Goal: Information Seeking & Learning: Learn about a topic

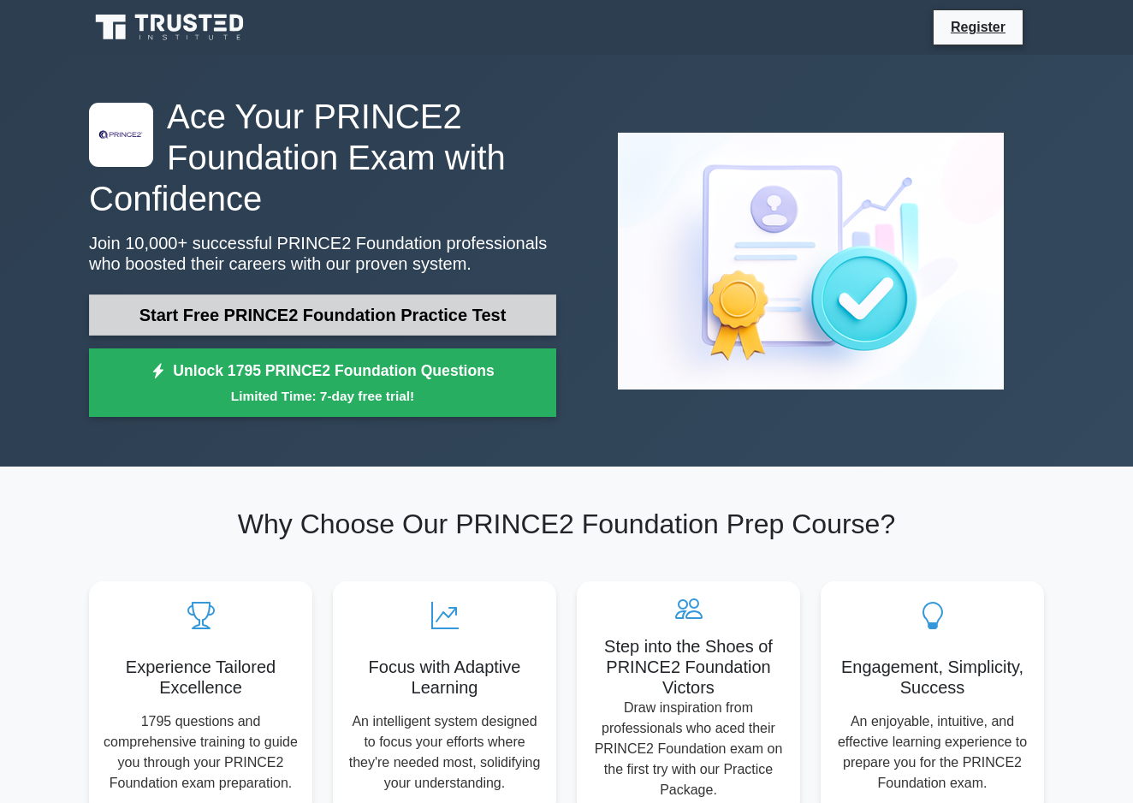
click at [241, 318] on link "Start Free PRINCE2 Foundation Practice Test" at bounding box center [322, 314] width 467 height 41
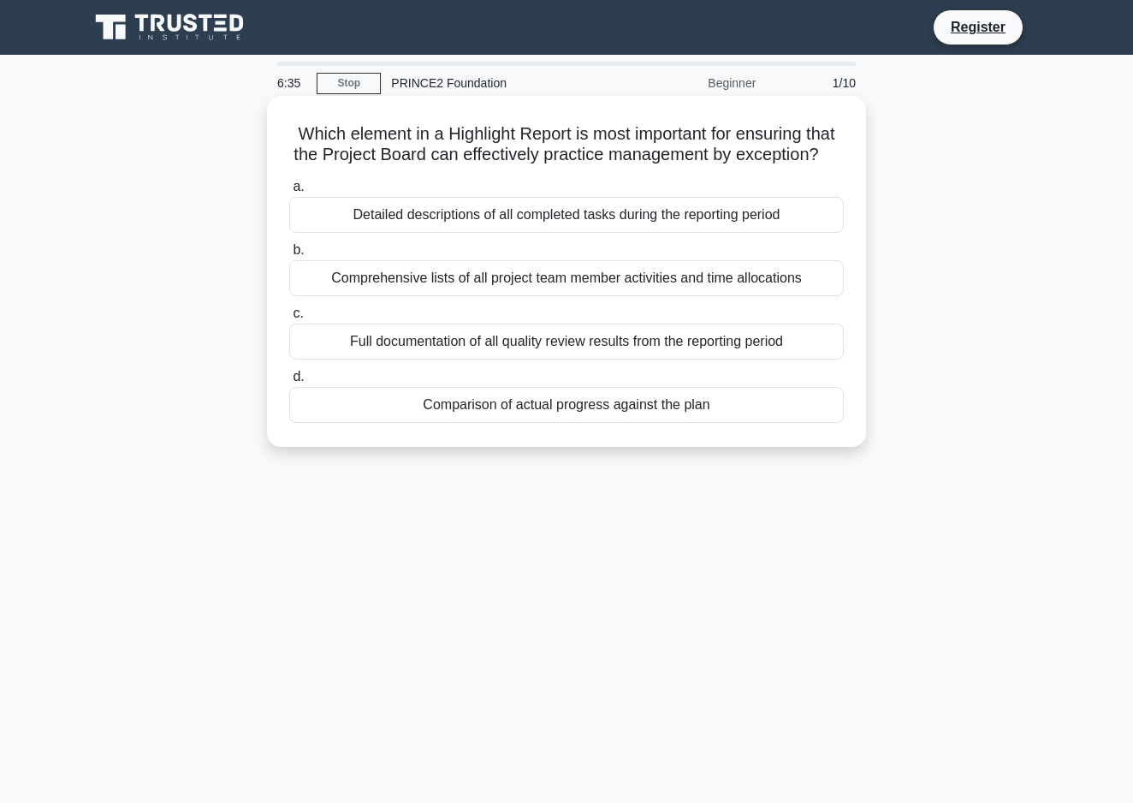
click at [379, 412] on div "Comparison of actual progress against the plan" at bounding box center [566, 405] width 555 height 36
click at [289, 383] on input "d. Comparison of actual progress against the plan" at bounding box center [289, 376] width 0 height 11
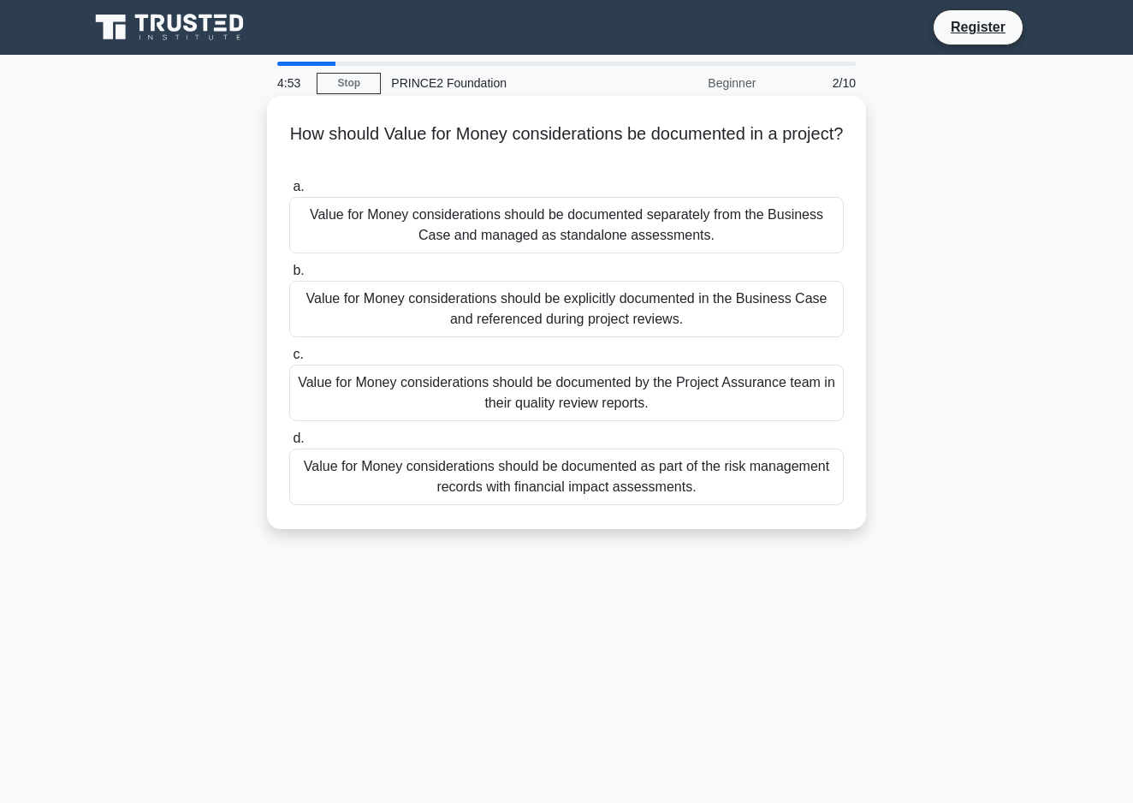
click at [392, 307] on div "Value for Money considerations should be explicitly documented in the Business …" at bounding box center [566, 309] width 555 height 56
click at [289, 276] on input "b. Value for Money considerations should be explicitly documented in the Busine…" at bounding box center [289, 270] width 0 height 11
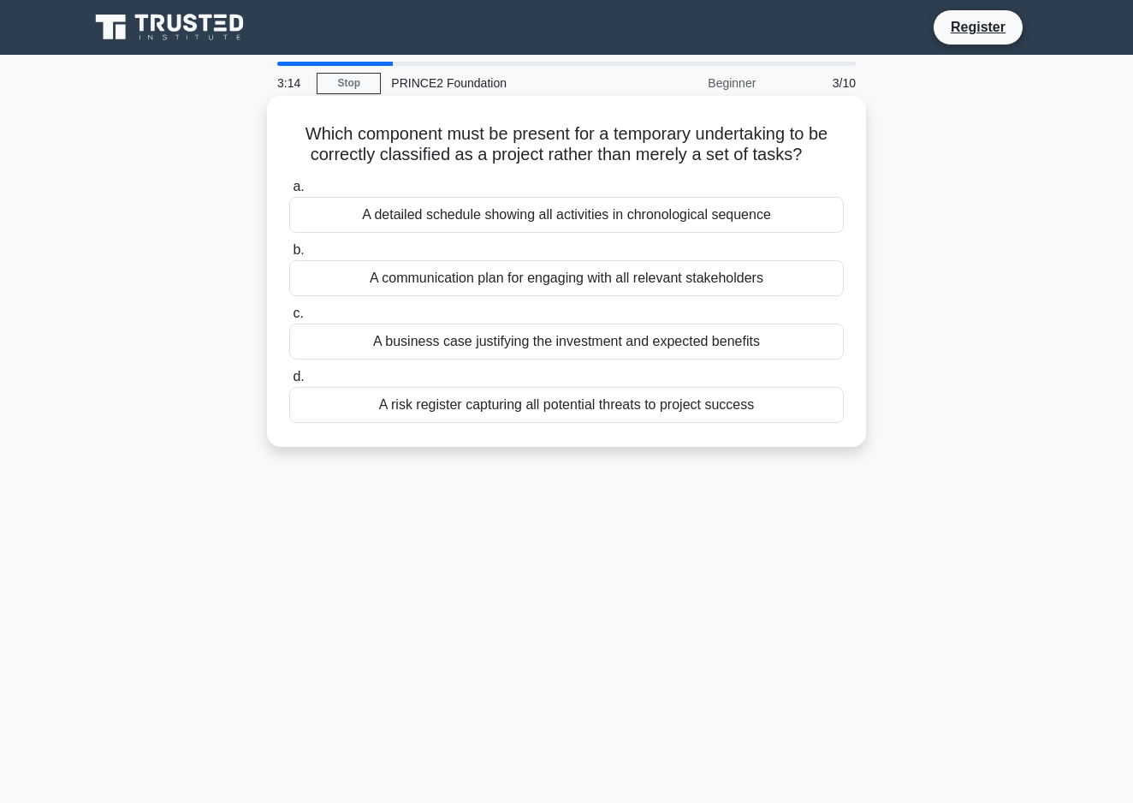
click at [413, 353] on div "A business case justifying the investment and expected benefits" at bounding box center [566, 341] width 555 height 36
click at [289, 319] on input "c. A business case justifying the investment and expected benefits" at bounding box center [289, 313] width 0 height 11
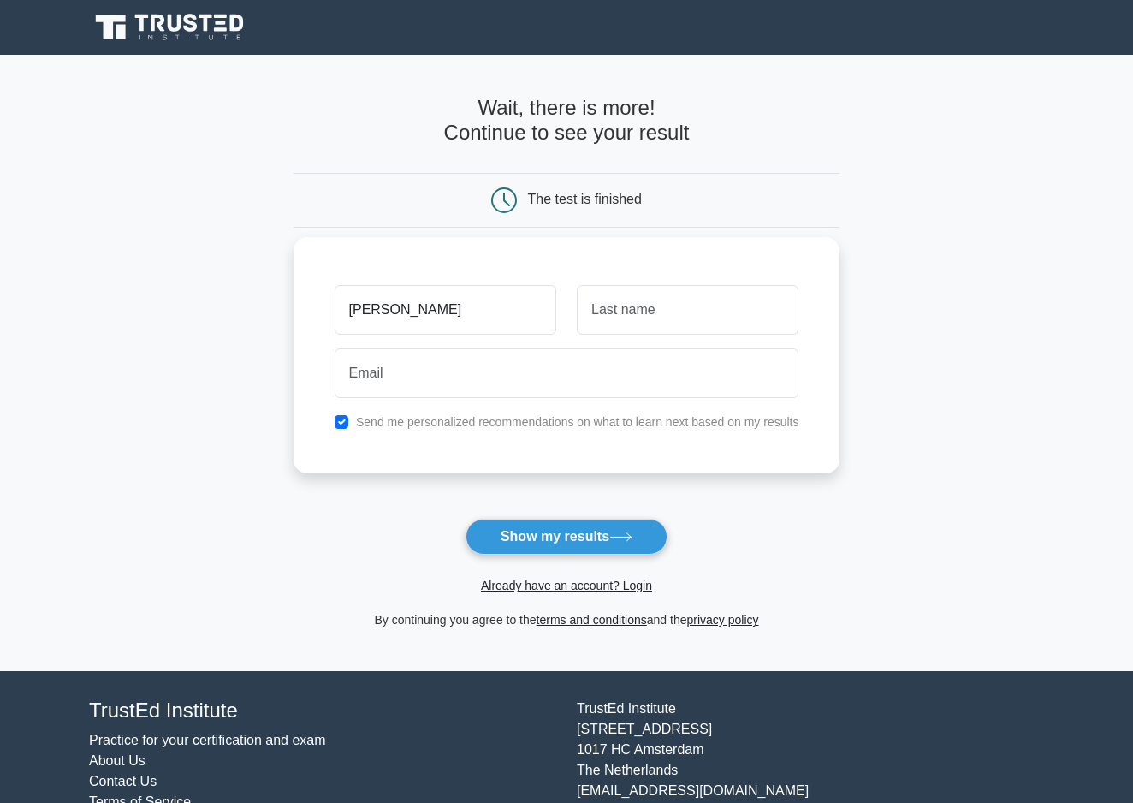
type input "sam"
type input "fares"
click at [583, 365] on input "email" at bounding box center [567, 373] width 465 height 50
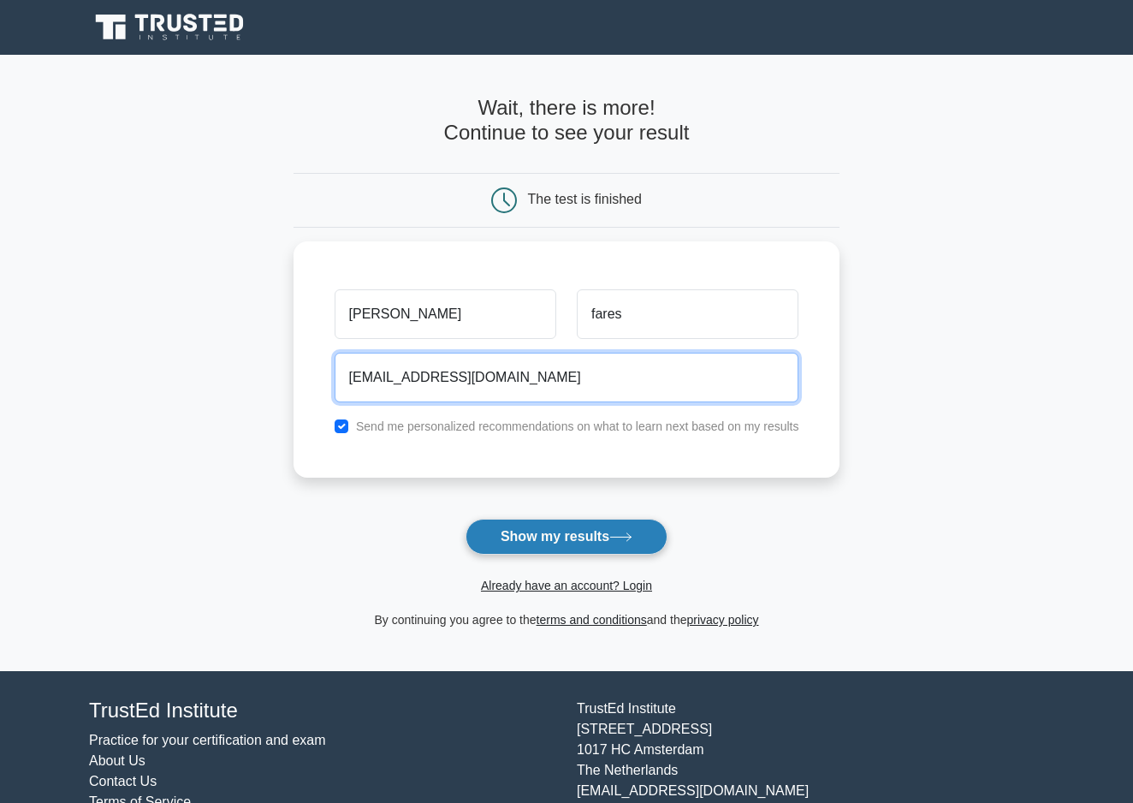
type input "wissamfares@yahoo.ca"
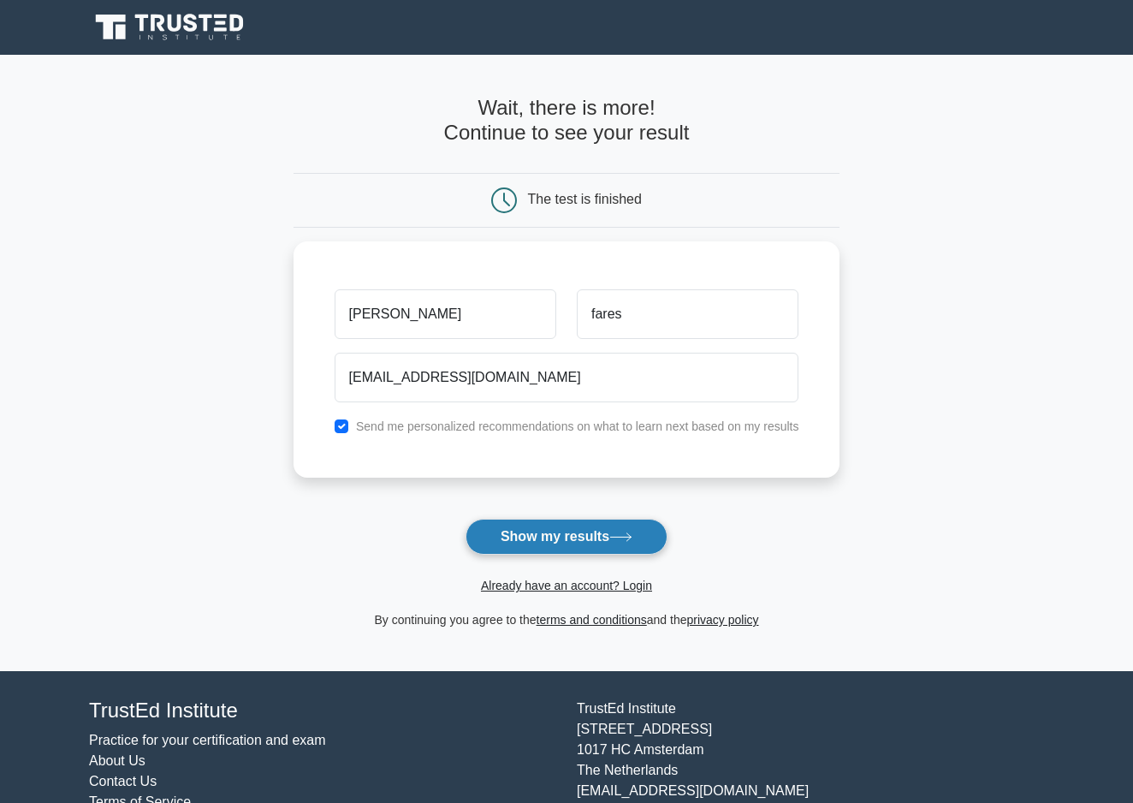
click at [614, 530] on button "Show my results" at bounding box center [567, 537] width 202 height 36
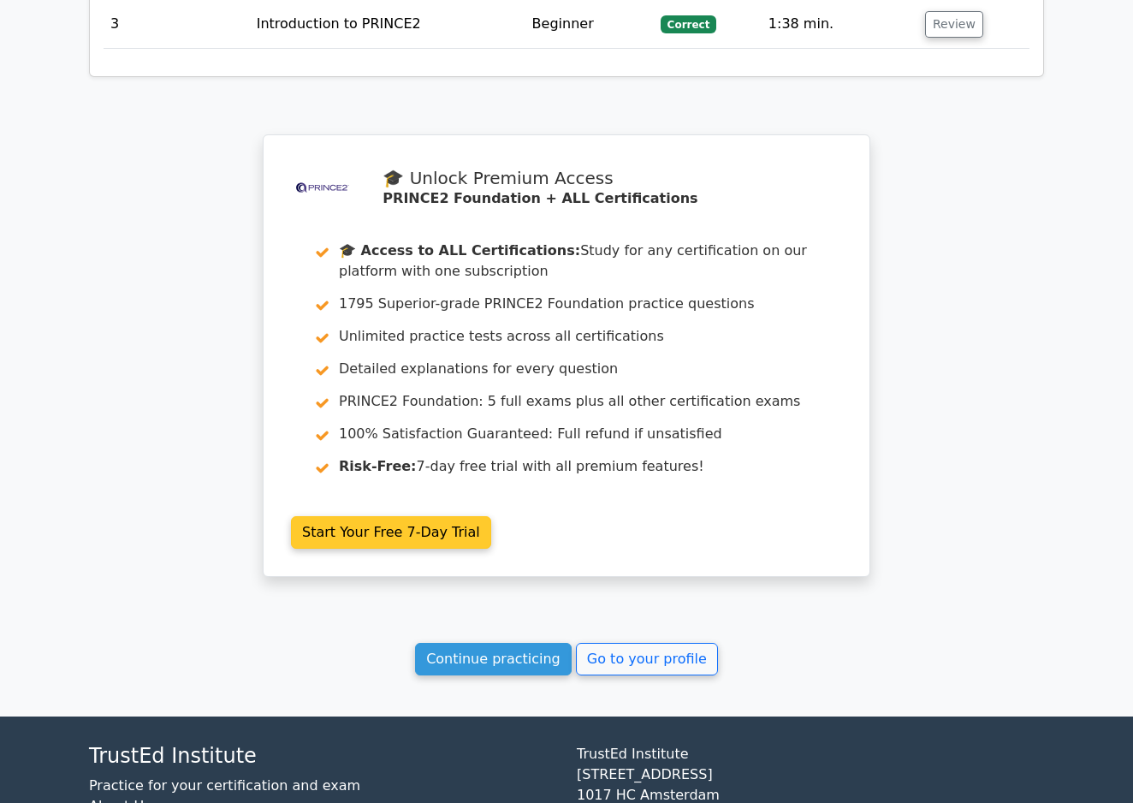
scroll to position [2406, 0]
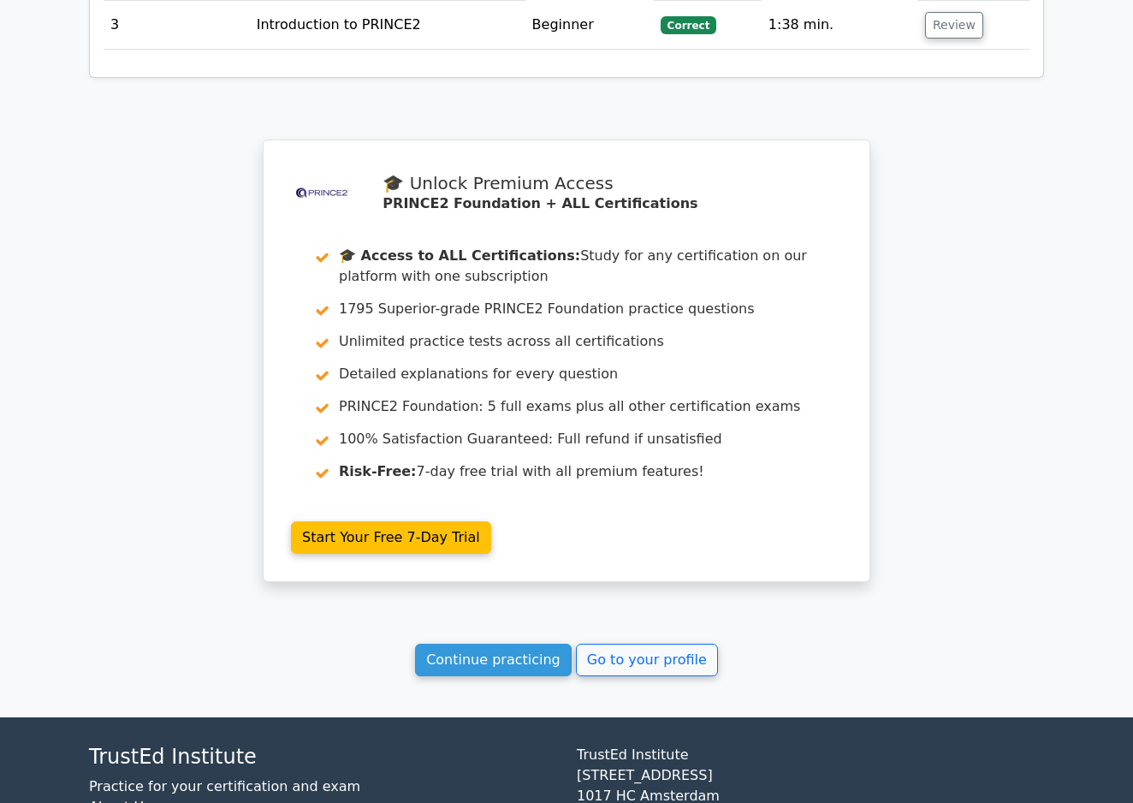
click at [523, 478] on div ".st0{fill-rule:evenodd;clip-rule:evenodd;fill:#000041;} .st1{fill-rule:evenodd;…" at bounding box center [566, 370] width 621 height 463
click at [498, 644] on link "Continue practicing" at bounding box center [493, 660] width 157 height 33
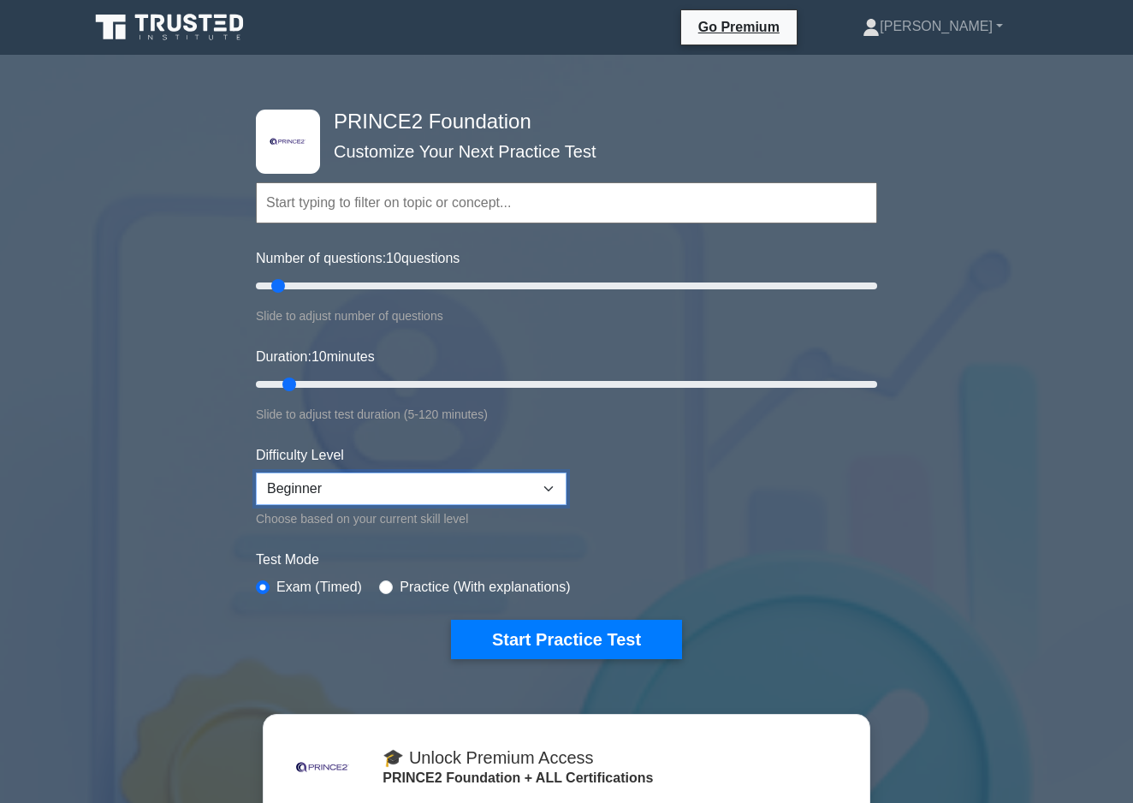
select select "intermediate"
click at [476, 585] on label "Practice (With explanations)" at bounding box center [485, 587] width 170 height 21
click at [385, 583] on input "radio" at bounding box center [386, 587] width 14 height 14
radio input "true"
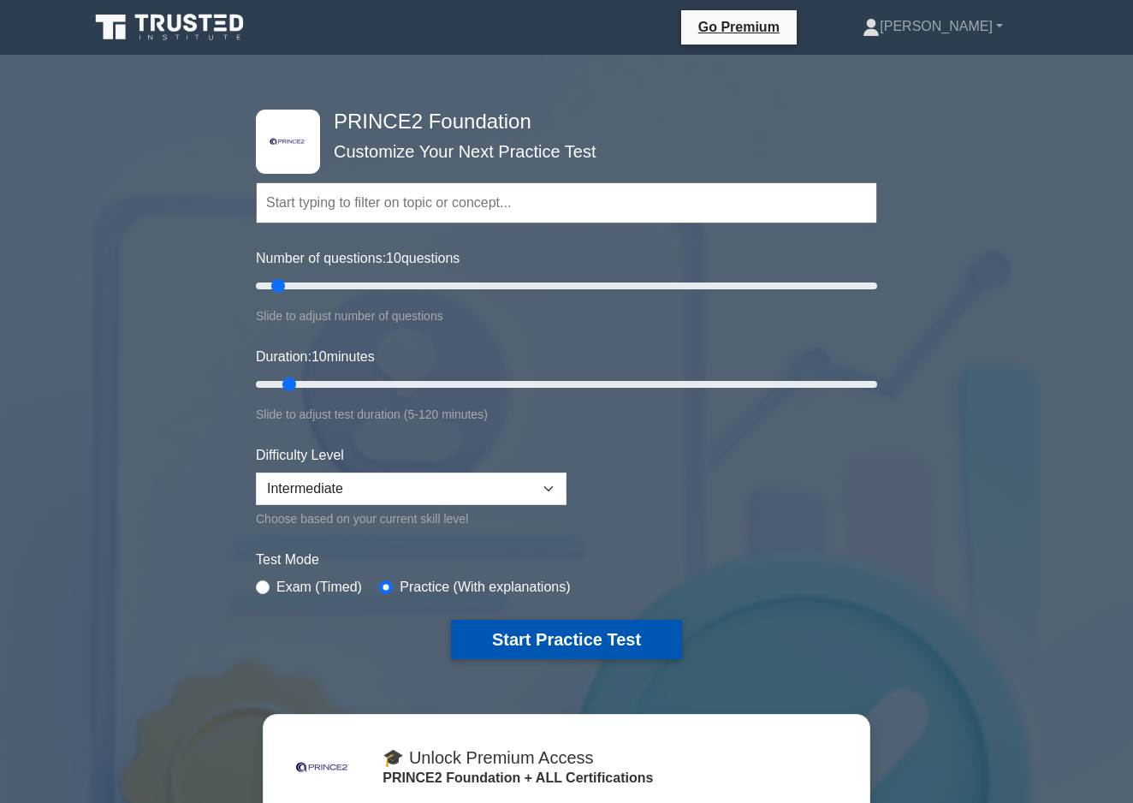
click at [566, 631] on button "Start Practice Test" at bounding box center [566, 639] width 231 height 39
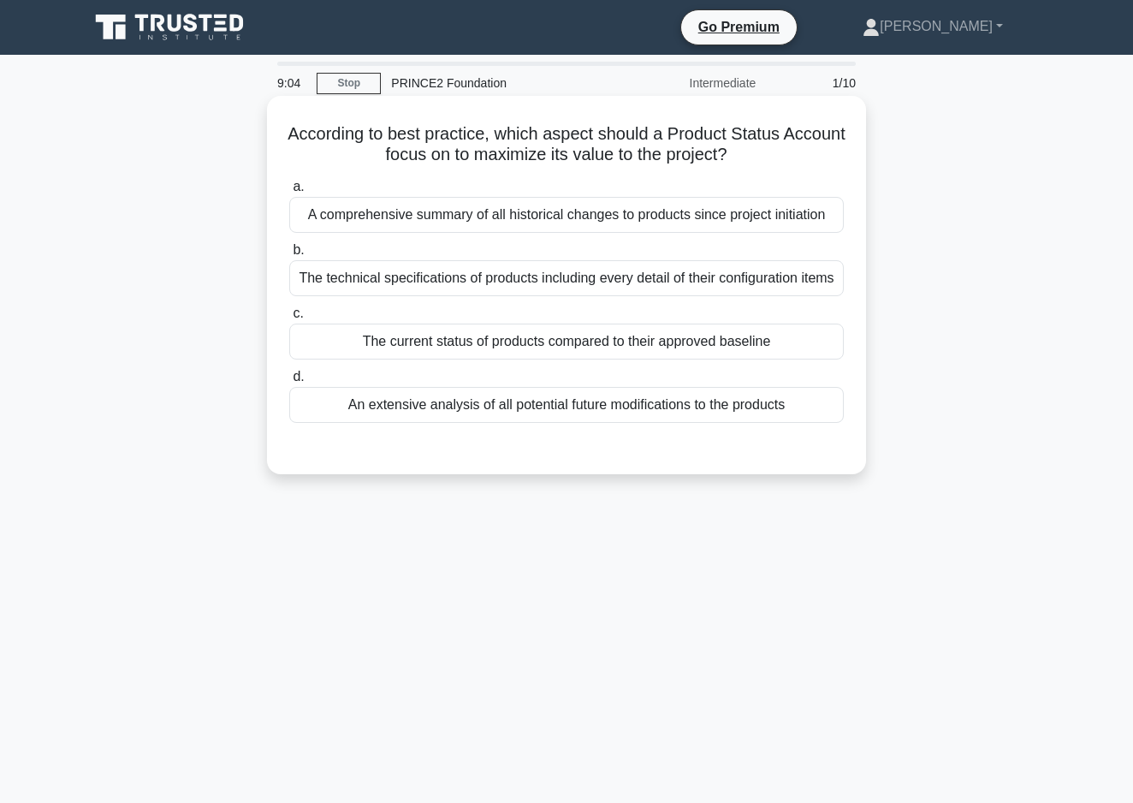
click at [422, 342] on div "The current status of products compared to their approved baseline" at bounding box center [566, 341] width 555 height 36
click at [289, 319] on input "c. The current status of products compared to their approved baseline" at bounding box center [289, 313] width 0 height 11
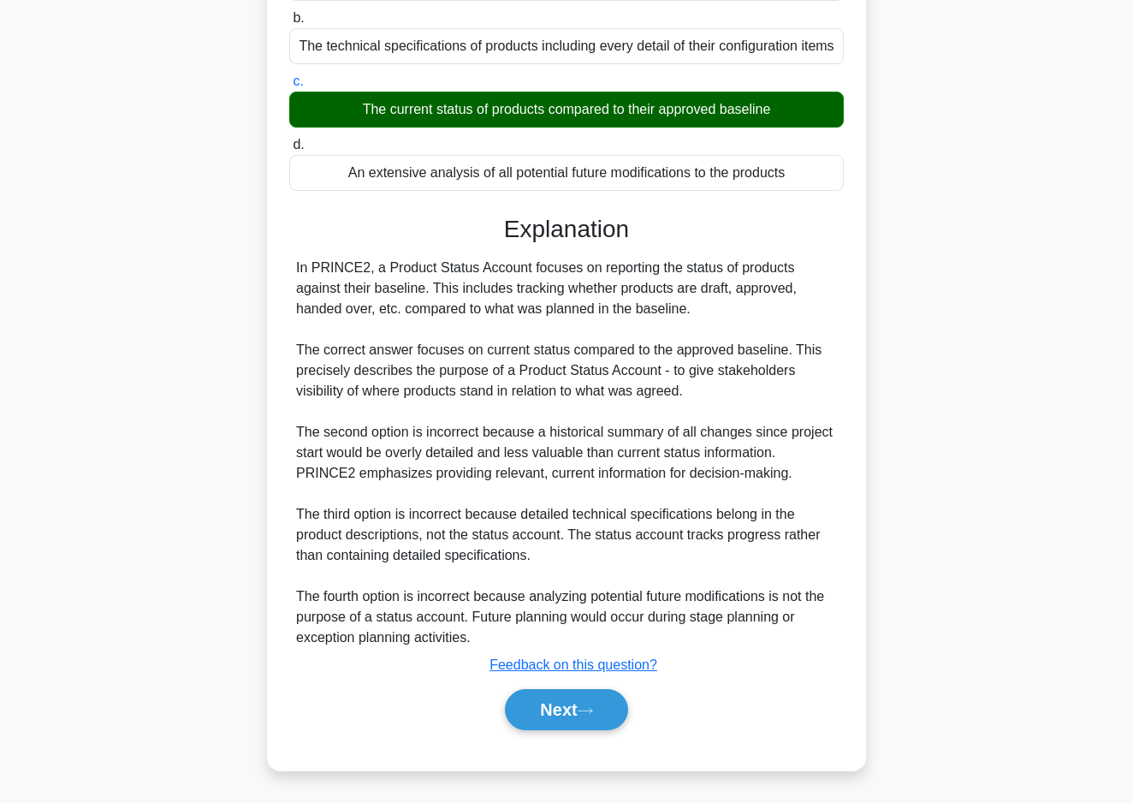
scroll to position [232, 0]
click at [578, 713] on button "Next" at bounding box center [566, 709] width 122 height 41
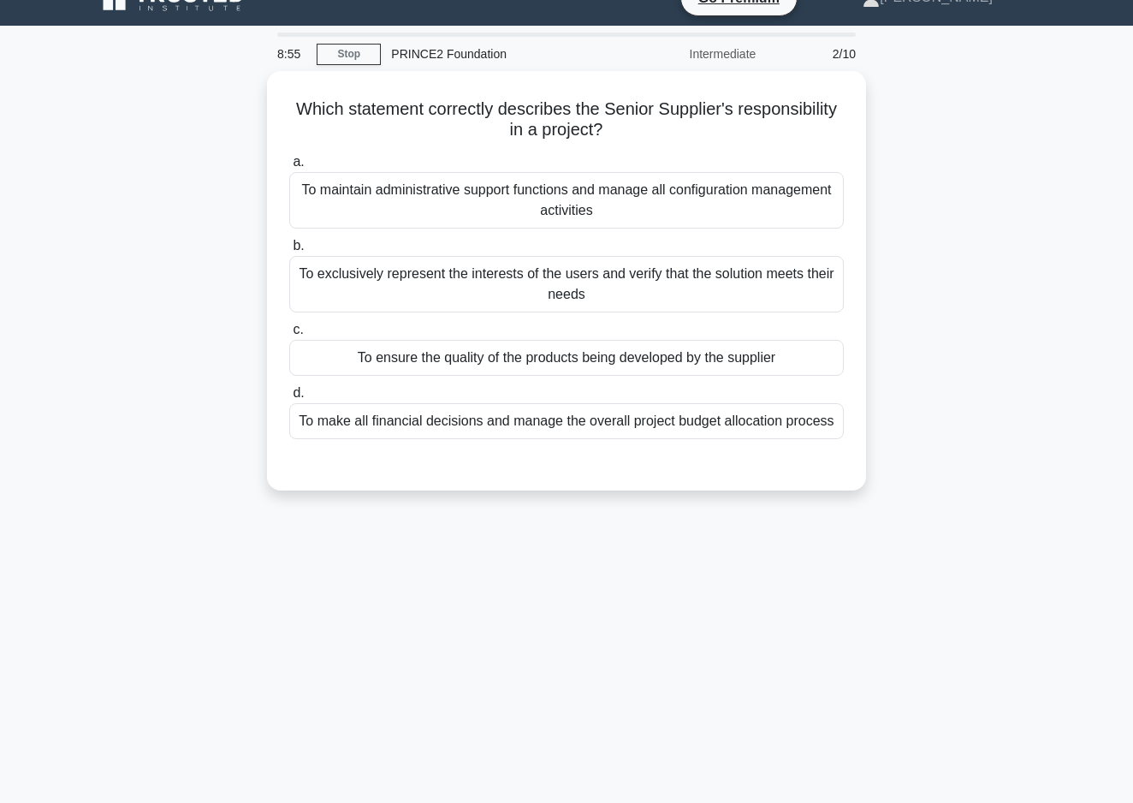
scroll to position [25, 0]
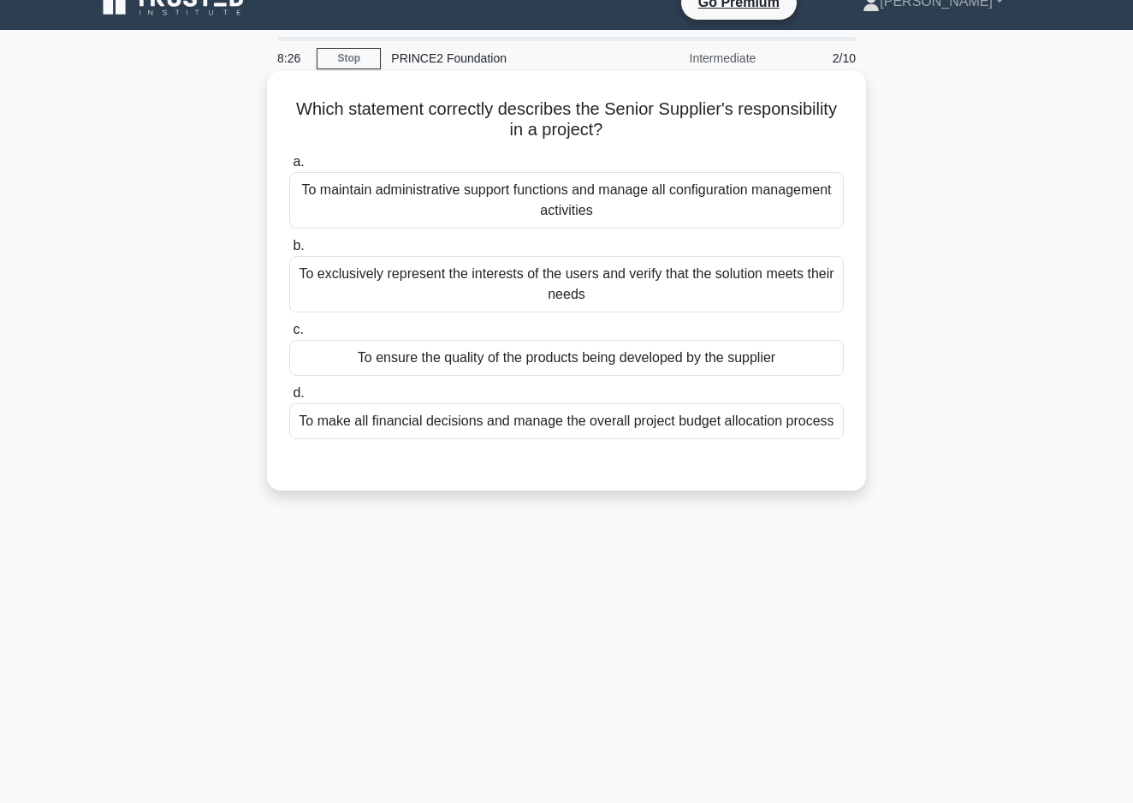
click at [448, 275] on div "To exclusively represent the interests of the users and verify that the solutio…" at bounding box center [566, 284] width 555 height 56
click at [289, 252] on input "b. To exclusively represent the interests of the users and verify that the solu…" at bounding box center [289, 245] width 0 height 11
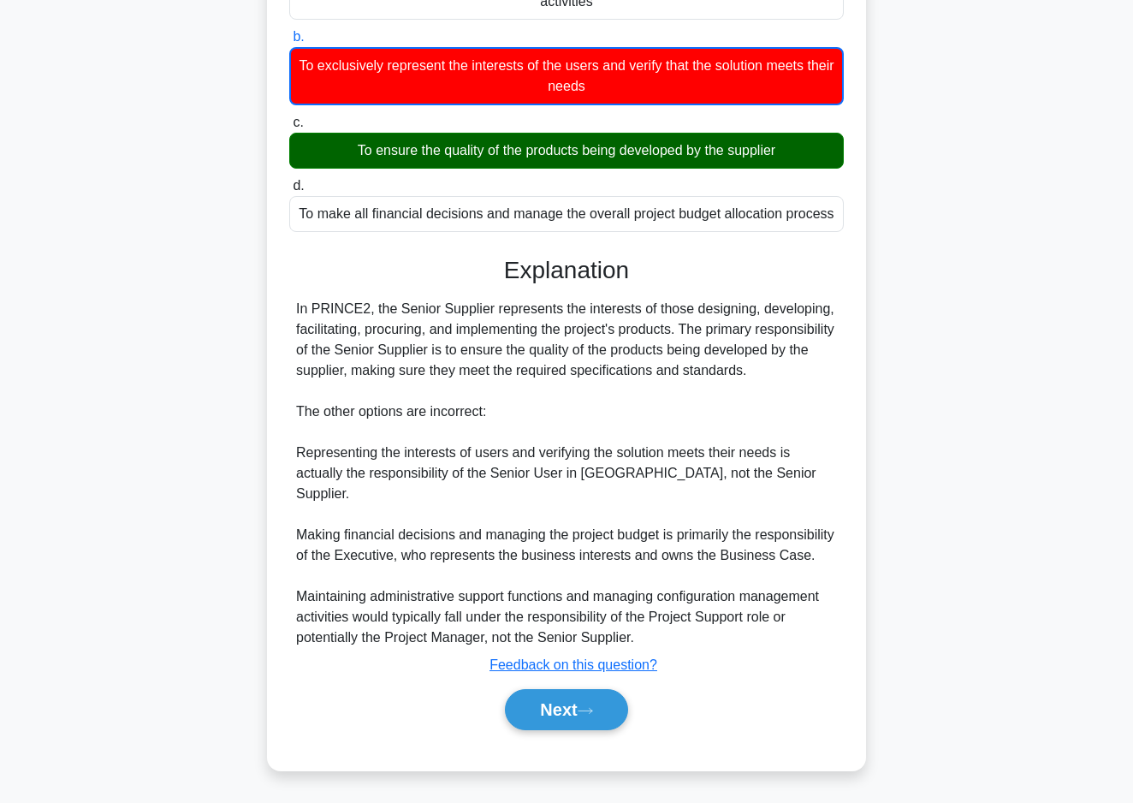
scroll to position [234, 0]
click at [548, 707] on button "Next" at bounding box center [566, 709] width 122 height 41
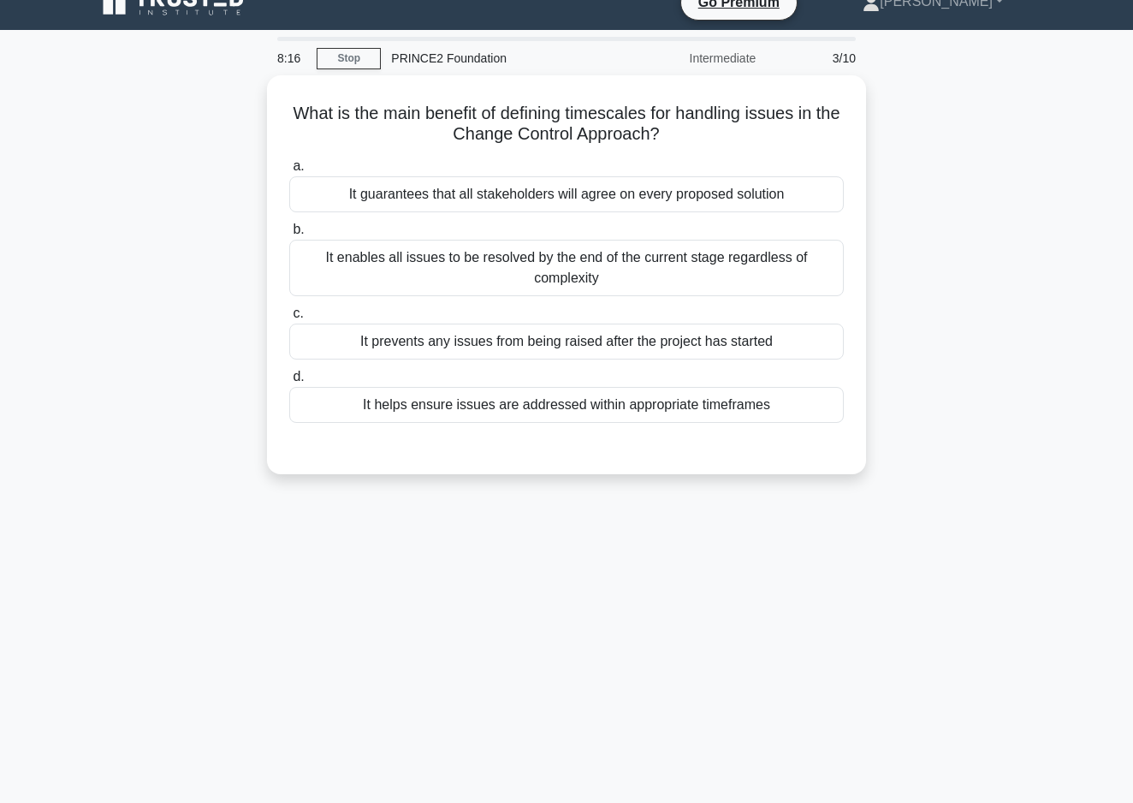
scroll to position [0, 0]
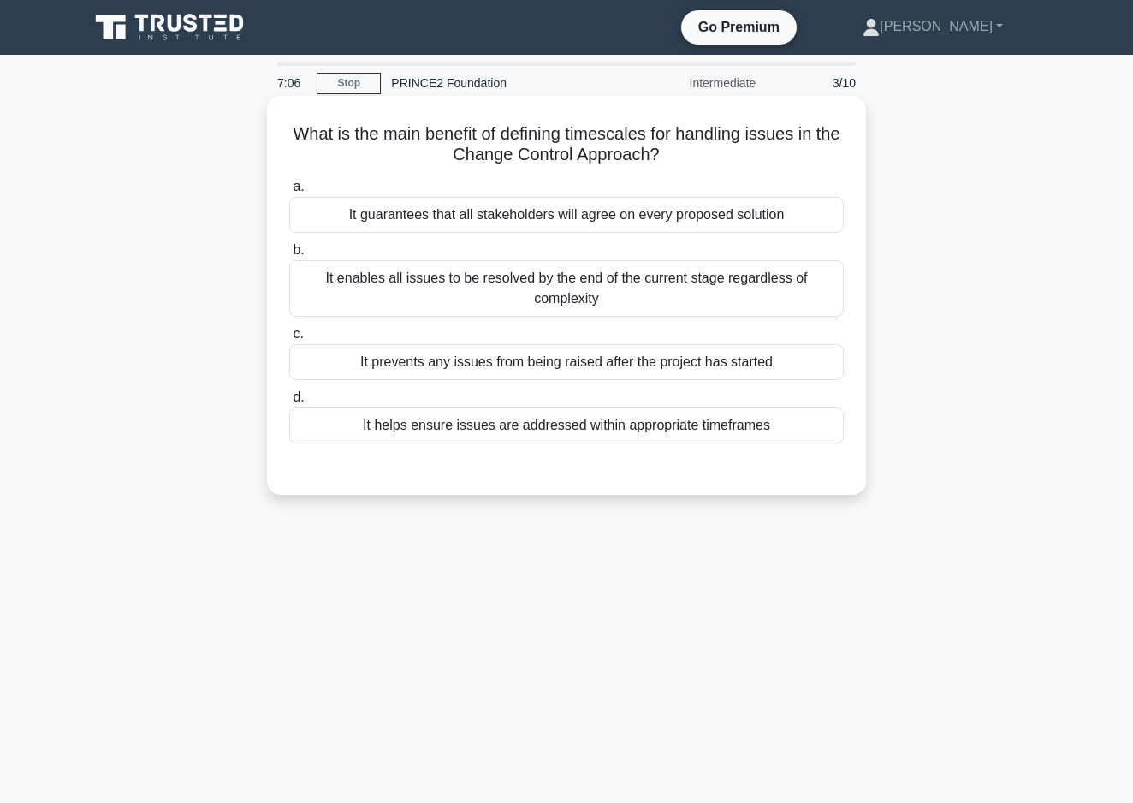
click at [526, 437] on div "It helps ensure issues are addressed within appropriate timeframes" at bounding box center [566, 425] width 555 height 36
click at [289, 403] on input "d. It helps ensure issues are addressed within appropriate timeframes" at bounding box center [289, 397] width 0 height 11
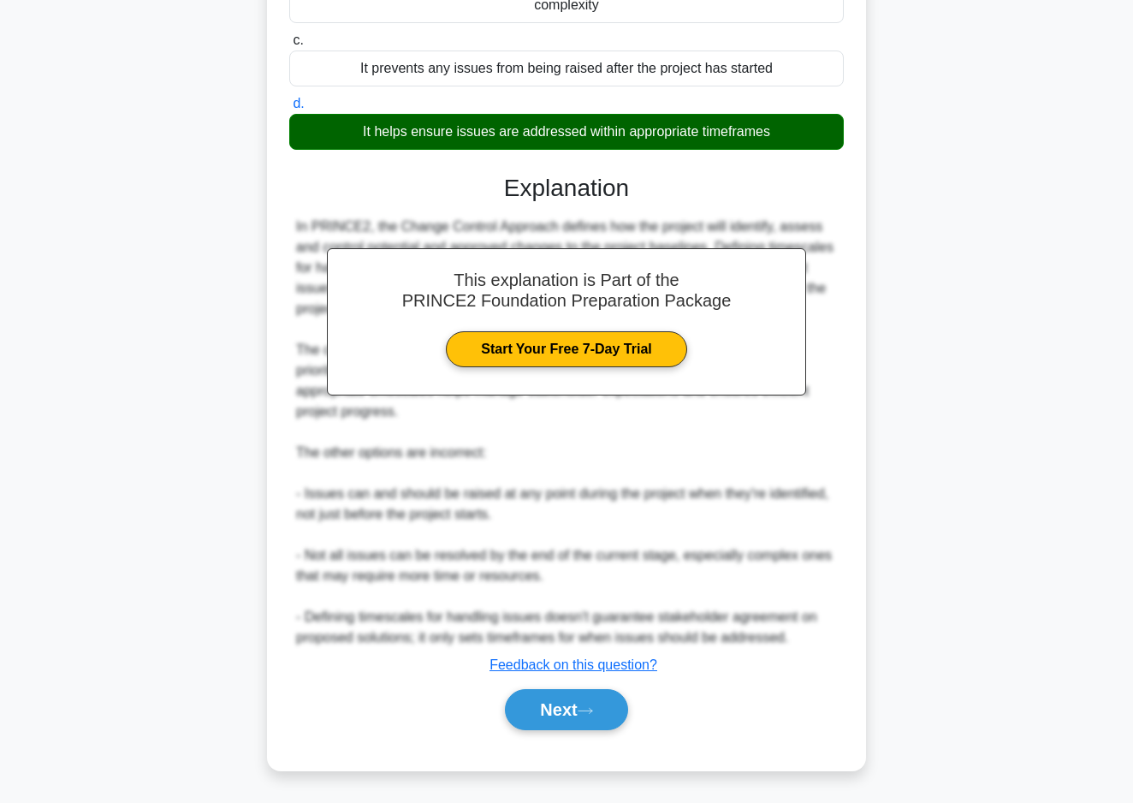
scroll to position [294, 0]
click at [554, 724] on button "Next" at bounding box center [566, 709] width 122 height 41
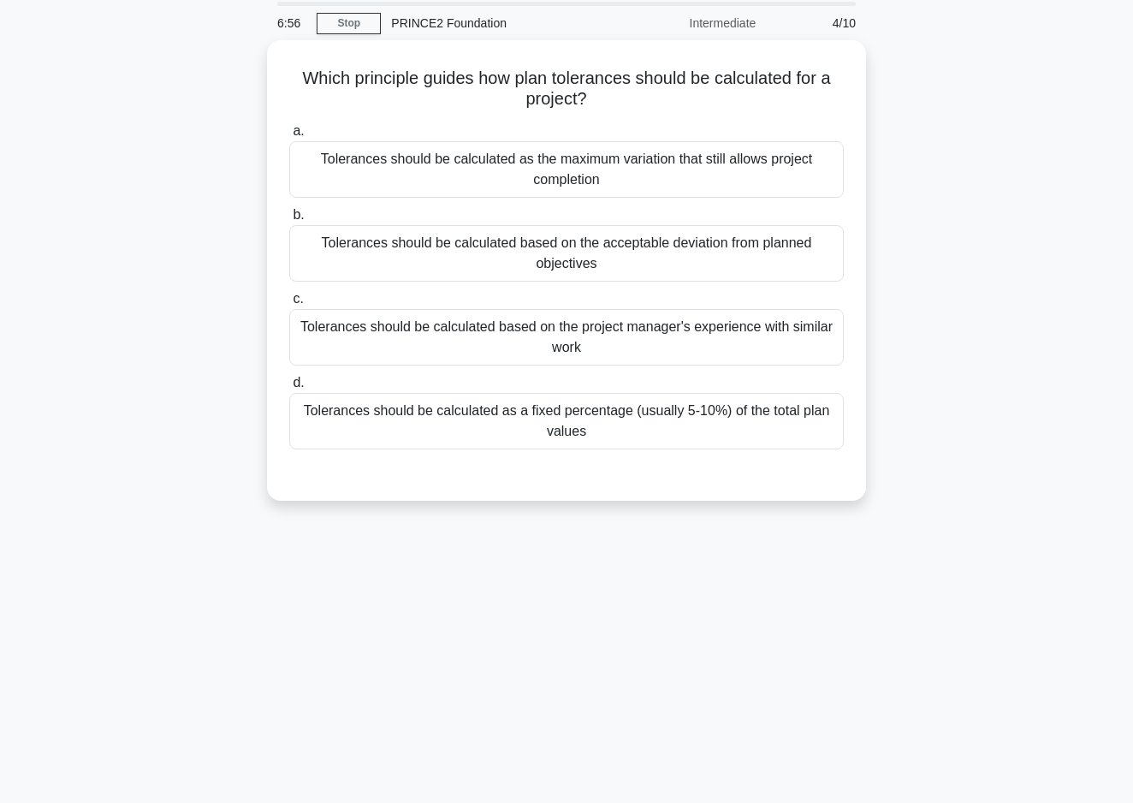
scroll to position [60, 0]
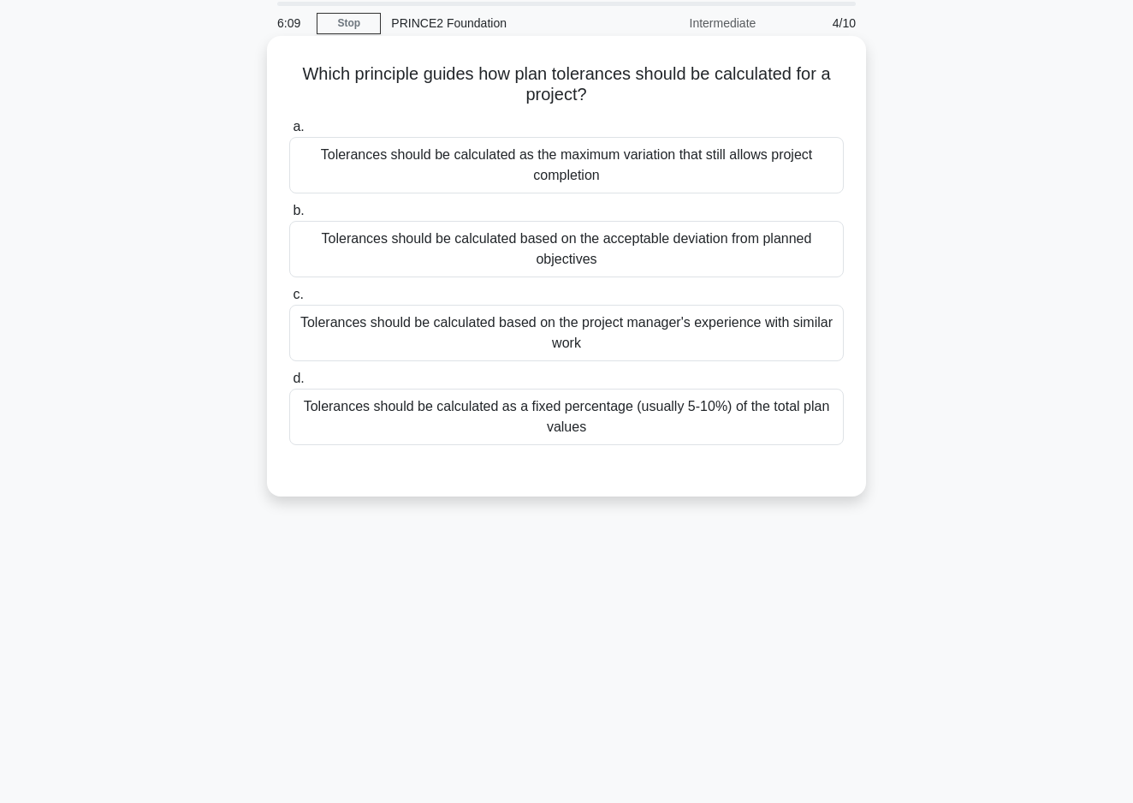
click at [376, 264] on div "Tolerances should be calculated based on the acceptable deviation from planned …" at bounding box center [566, 249] width 555 height 56
click at [289, 217] on input "b. Tolerances should be calculated based on the acceptable deviation from plann…" at bounding box center [289, 210] width 0 height 11
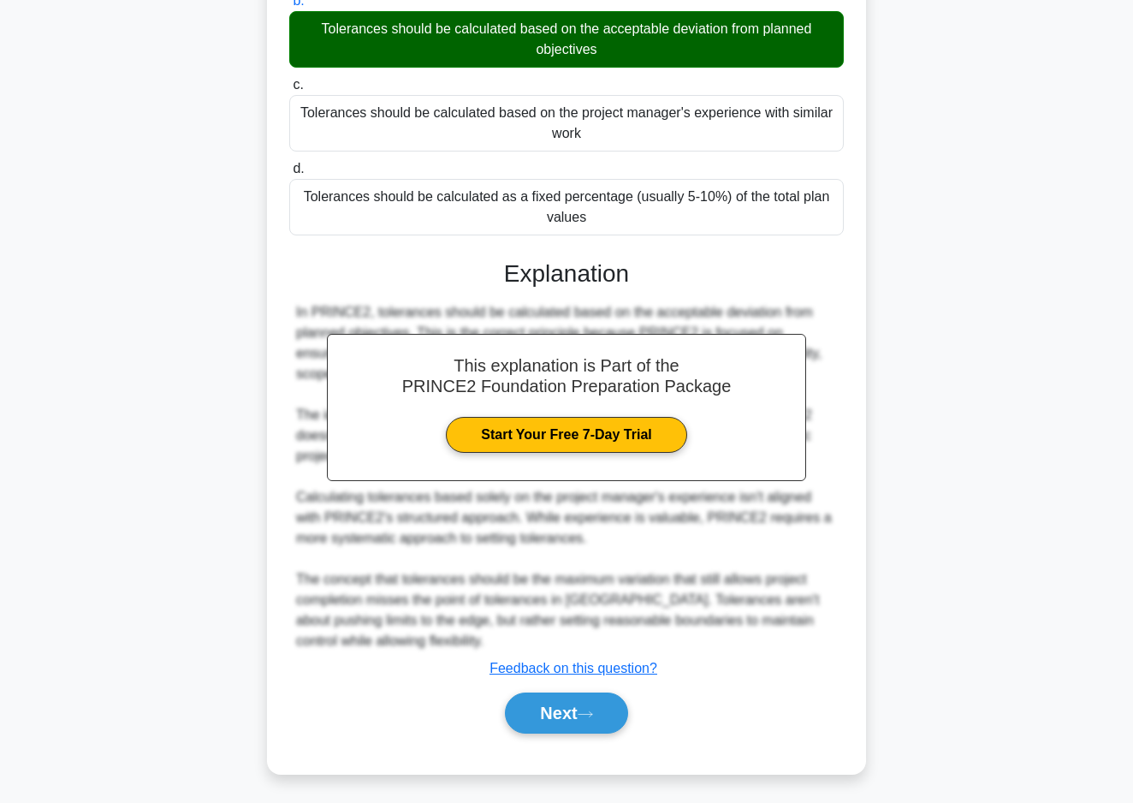
scroll to position [264, 0]
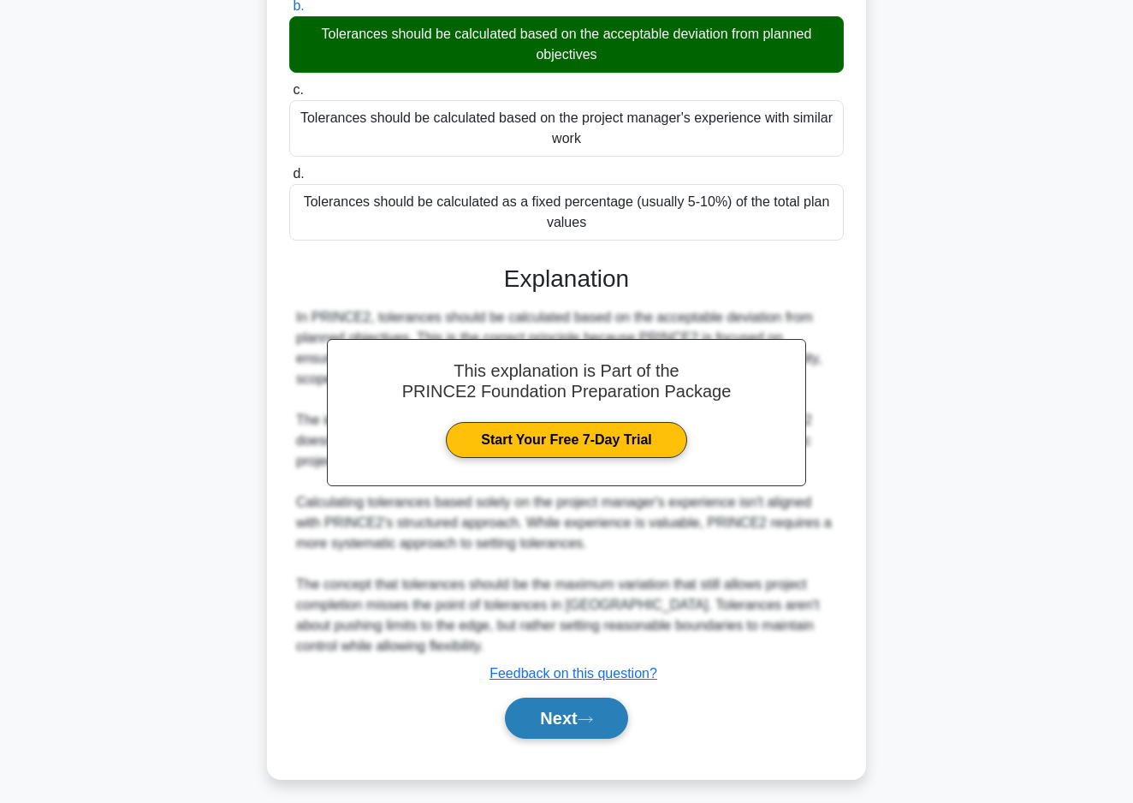
click at [598, 727] on button "Next" at bounding box center [566, 717] width 122 height 41
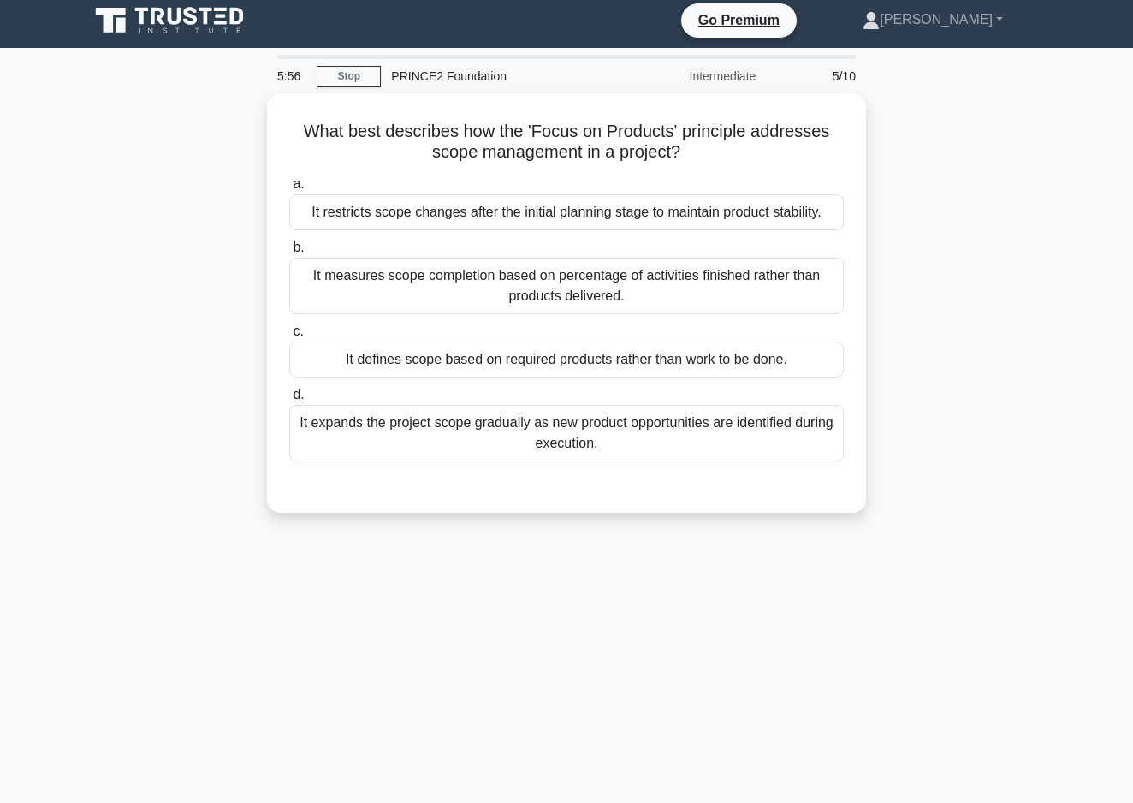
scroll to position [28, 0]
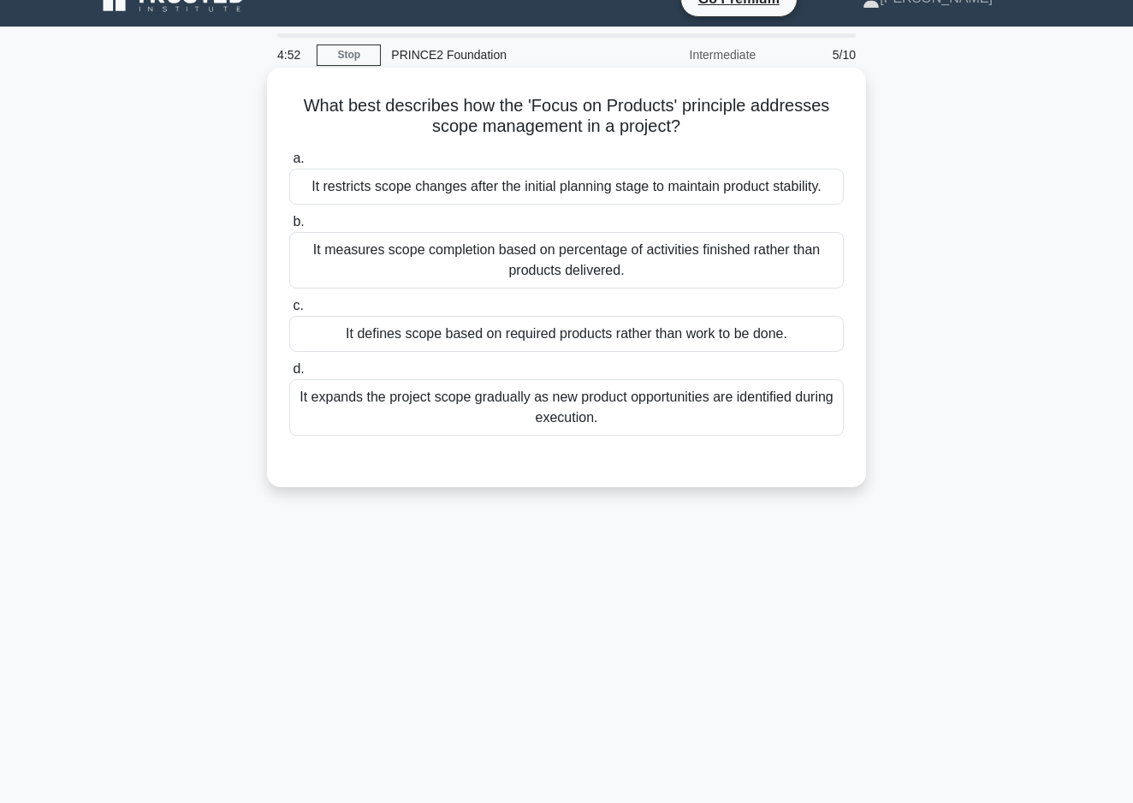
click at [489, 346] on div "It defines scope based on required products rather than work to be done." at bounding box center [566, 334] width 555 height 36
click at [289, 312] on input "c. It defines scope based on required products rather than work to be done." at bounding box center [289, 305] width 0 height 11
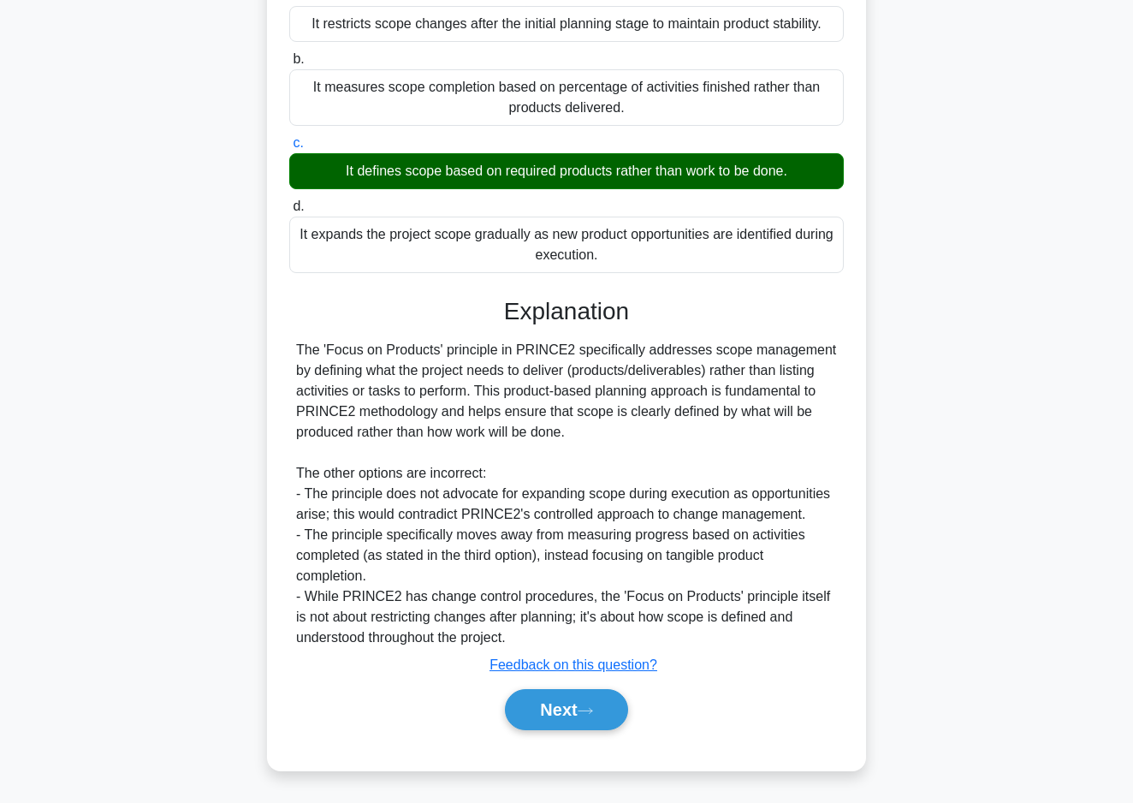
scroll to position [191, 0]
click at [434, 249] on div "It expands the project scope gradually as new product opportunities are identif…" at bounding box center [566, 245] width 555 height 56
click at [289, 212] on input "d. It expands the project scope gradually as new product opportunities are iden…" at bounding box center [289, 206] width 0 height 11
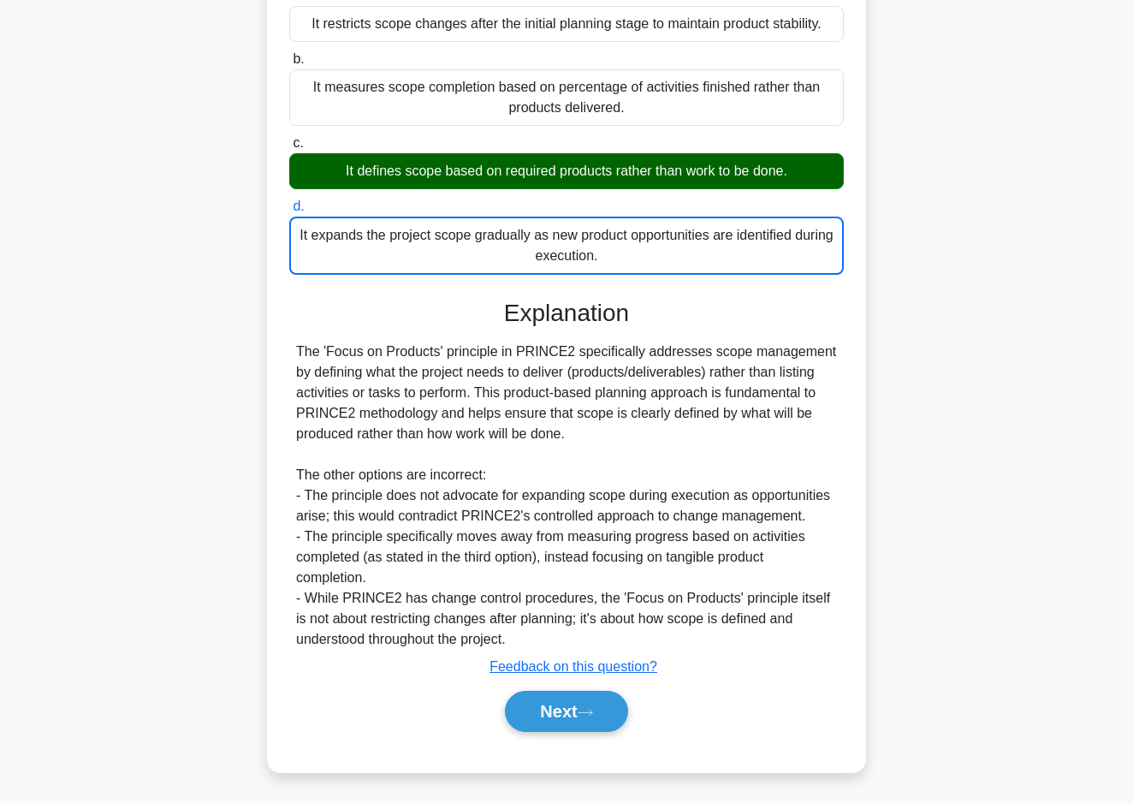
click at [434, 249] on div "It expands the project scope gradually as new product opportunities are identif…" at bounding box center [566, 246] width 555 height 58
click at [289, 212] on input "d. It expands the project scope gradually as new product opportunities are iden…" at bounding box center [289, 206] width 0 height 11
click at [434, 249] on div "It expands the project scope gradually as new product opportunities are identif…" at bounding box center [566, 246] width 555 height 58
click at [289, 212] on input "d. It expands the project scope gradually as new product opportunities are iden…" at bounding box center [289, 206] width 0 height 11
click at [577, 705] on button "Next" at bounding box center [566, 711] width 122 height 41
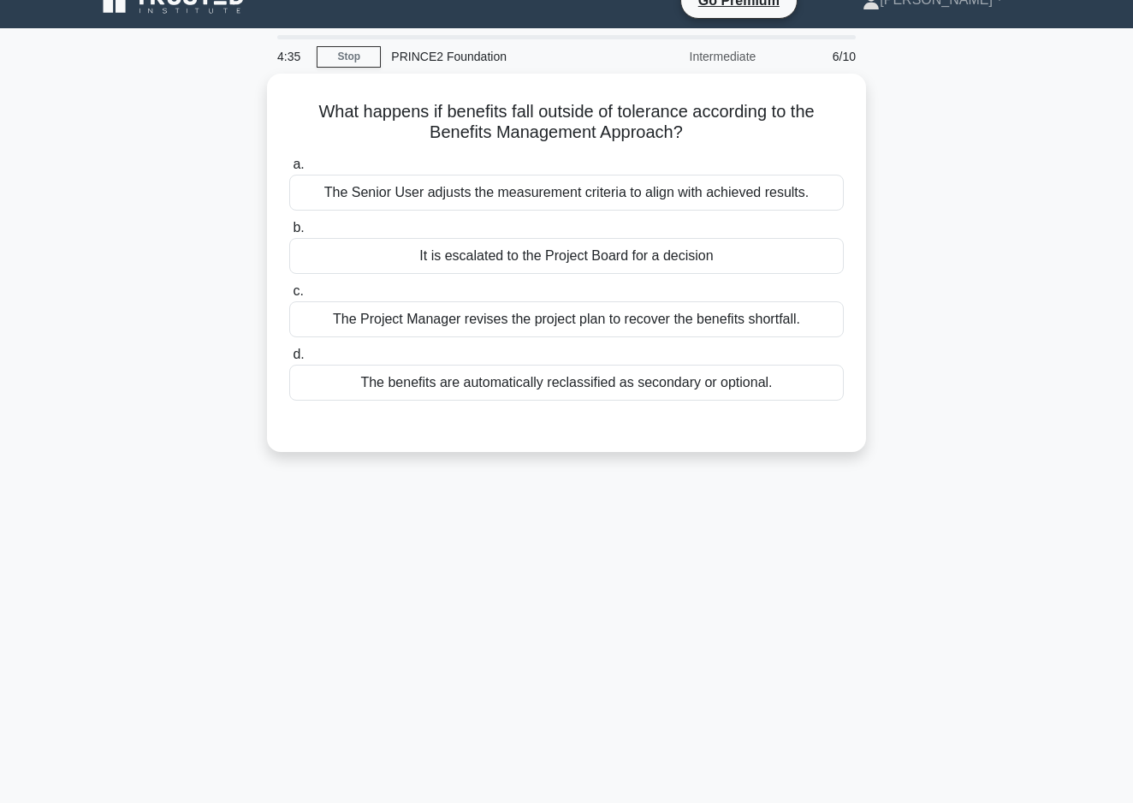
scroll to position [27, 0]
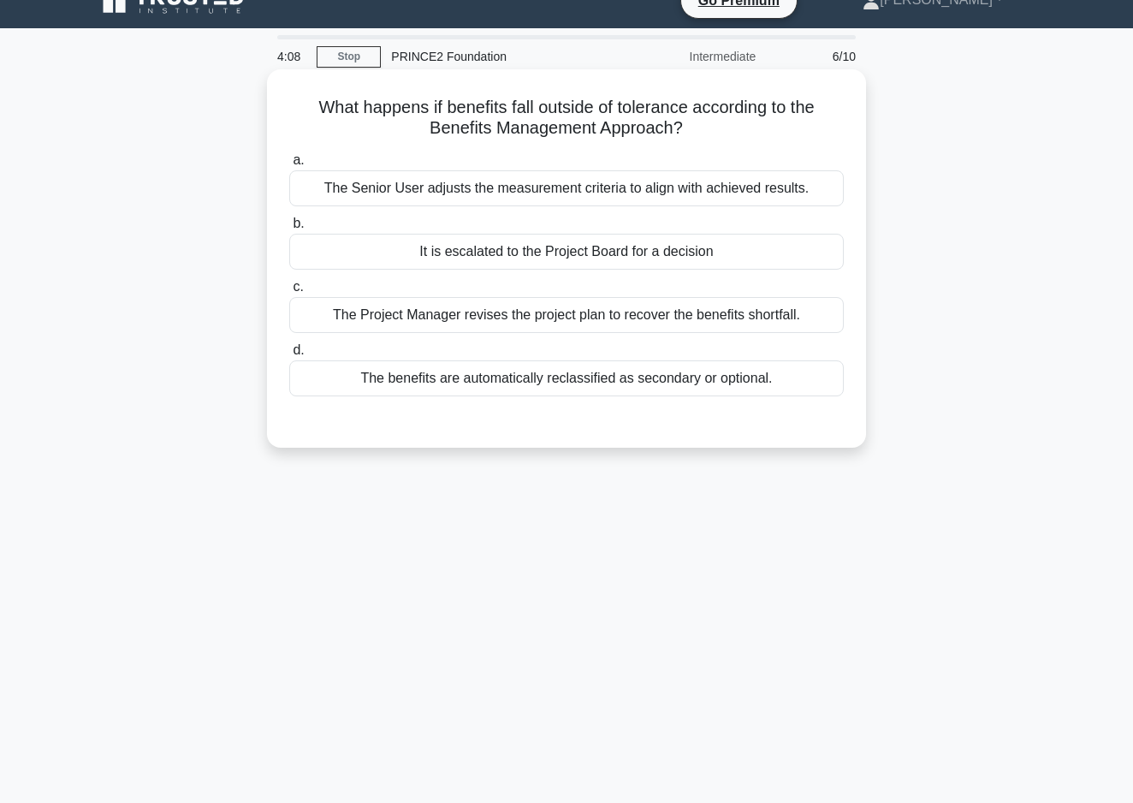
click at [490, 195] on div "The Senior User adjusts the measurement criteria to align with achieved results." at bounding box center [566, 188] width 555 height 36
click at [289, 166] on input "a. The Senior User adjusts the measurement criteria to align with achieved resu…" at bounding box center [289, 160] width 0 height 11
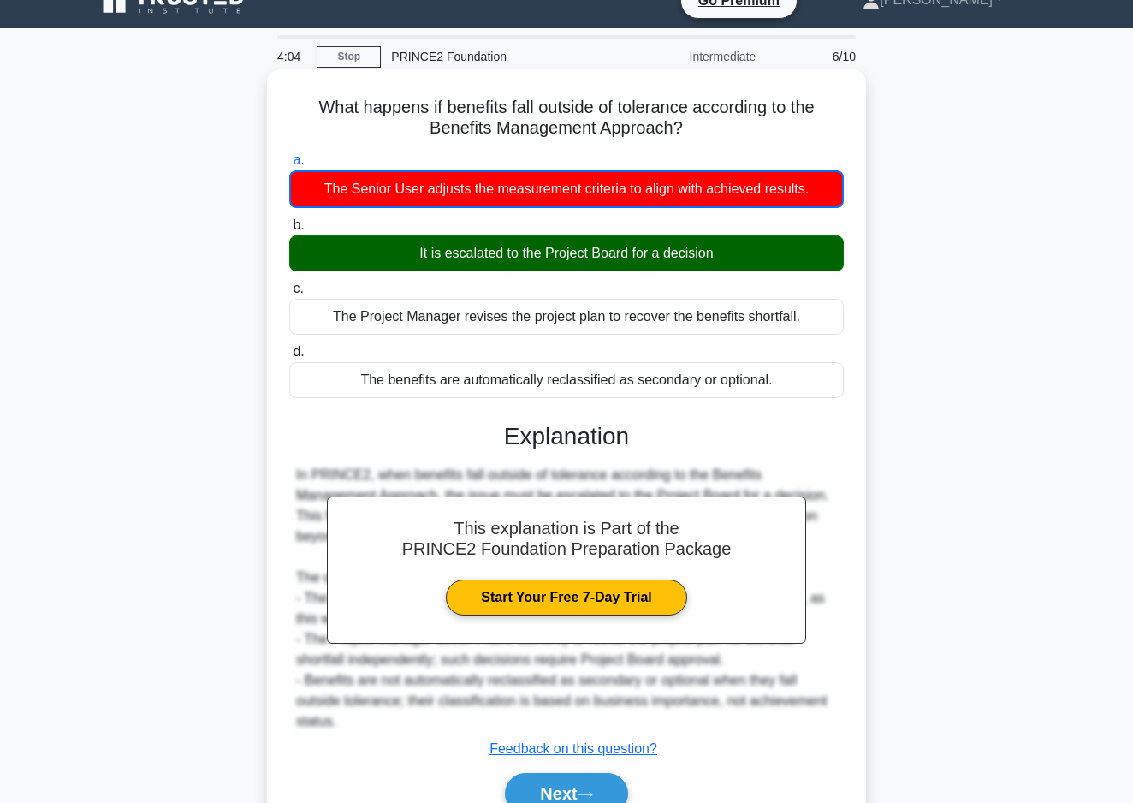
click at [481, 250] on div "It is escalated to the Project Board for a decision" at bounding box center [566, 253] width 555 height 36
click at [289, 231] on input "b. It is escalated to the Project Board for a decision" at bounding box center [289, 225] width 0 height 11
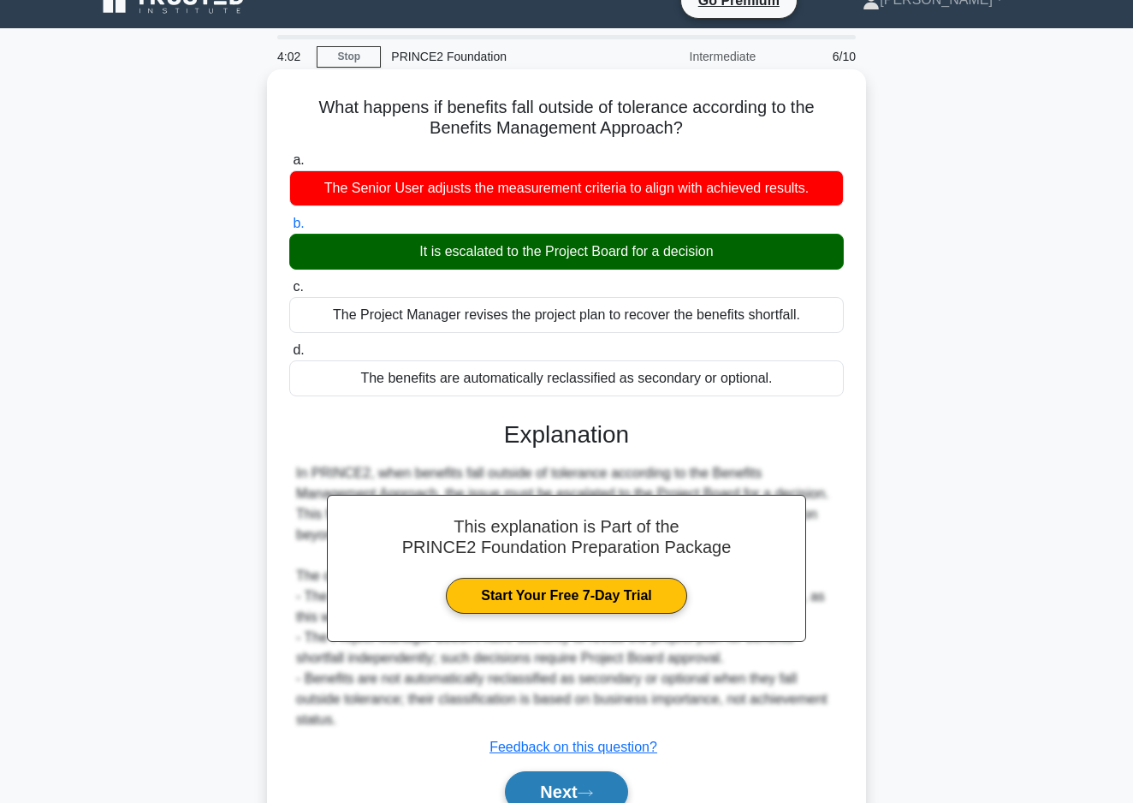
click at [567, 785] on button "Next" at bounding box center [566, 791] width 122 height 41
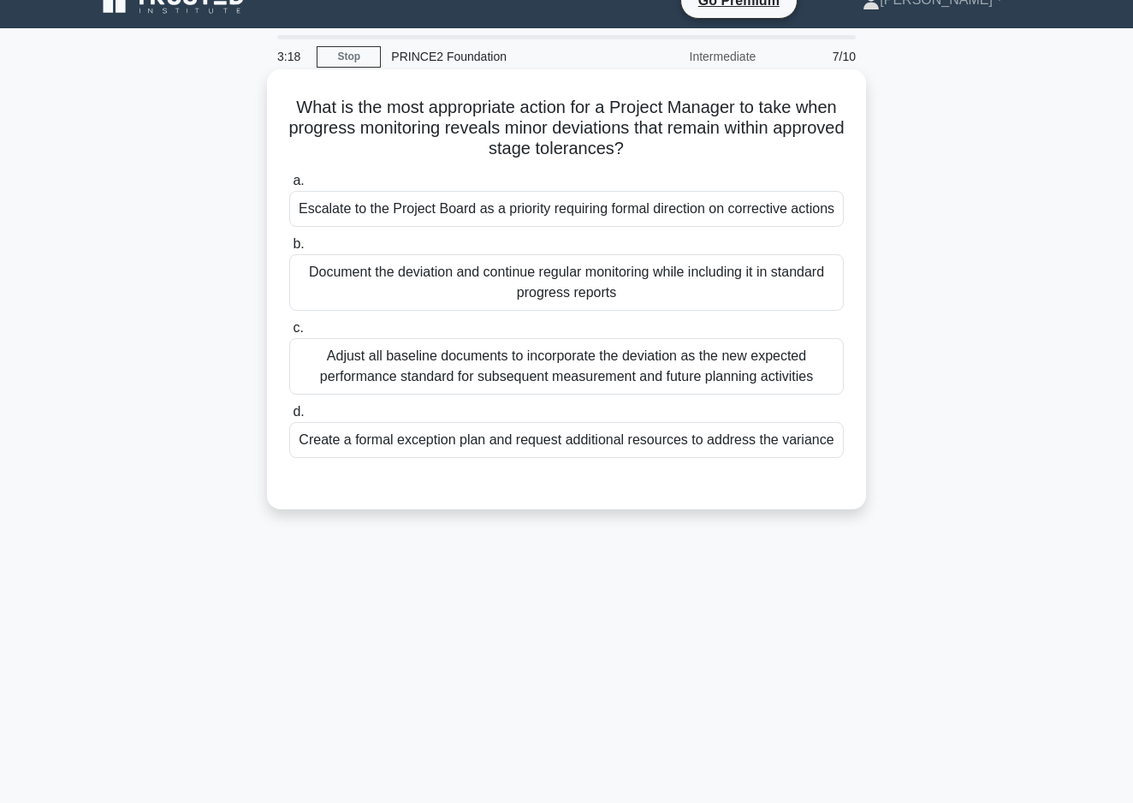
click at [384, 281] on div "Document the deviation and continue regular monitoring while including it in st…" at bounding box center [566, 282] width 555 height 56
click at [289, 250] on input "b. Document the deviation and continue regular monitoring while including it in…" at bounding box center [289, 244] width 0 height 11
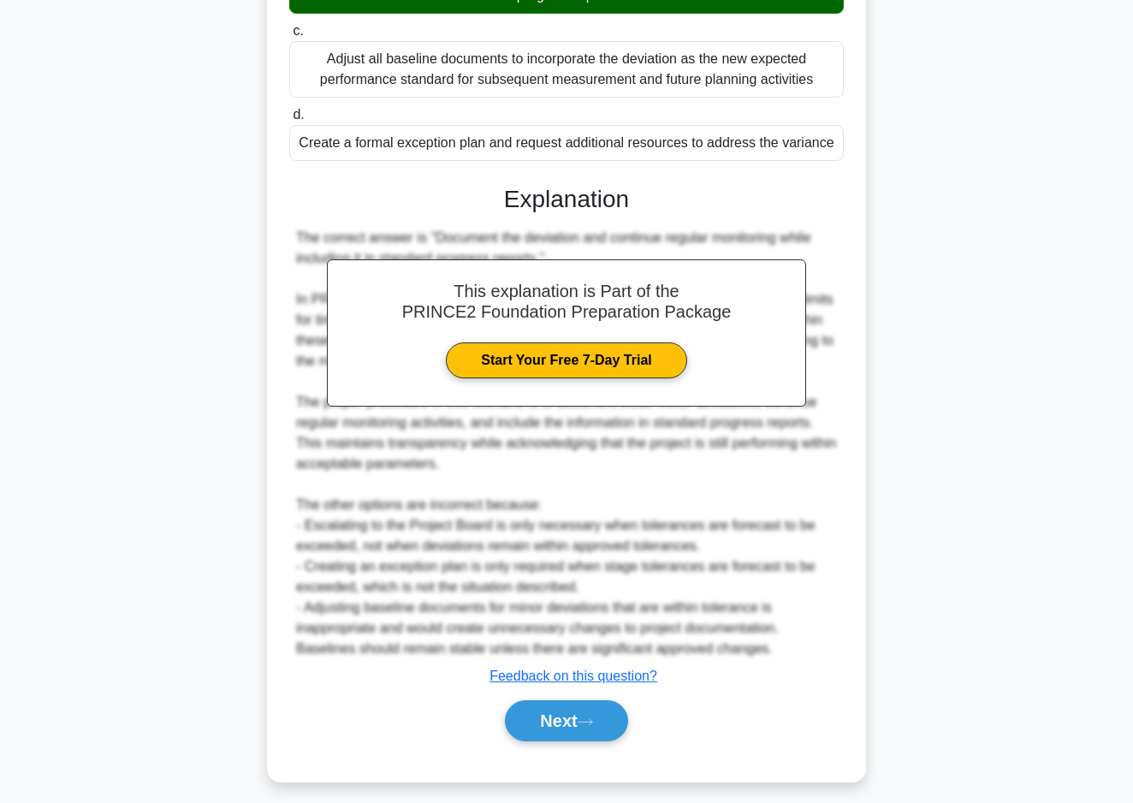
scroll to position [324, 0]
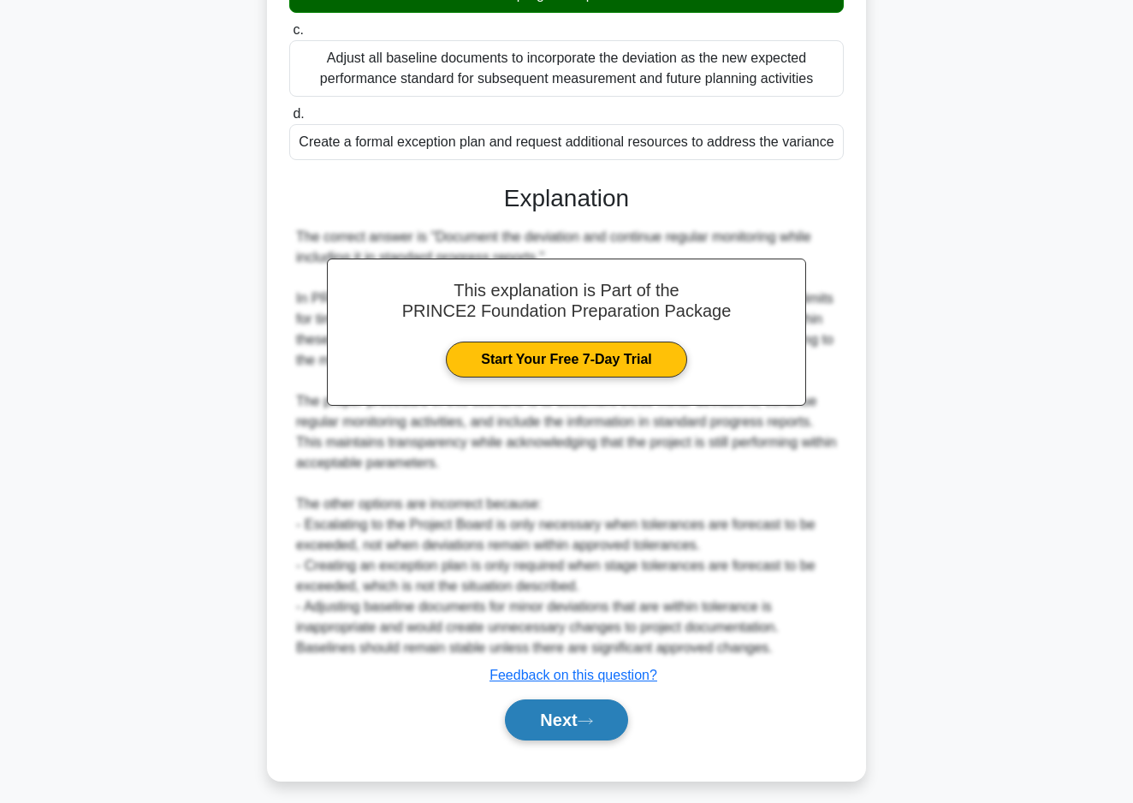
click at [527, 715] on button "Next" at bounding box center [566, 719] width 122 height 41
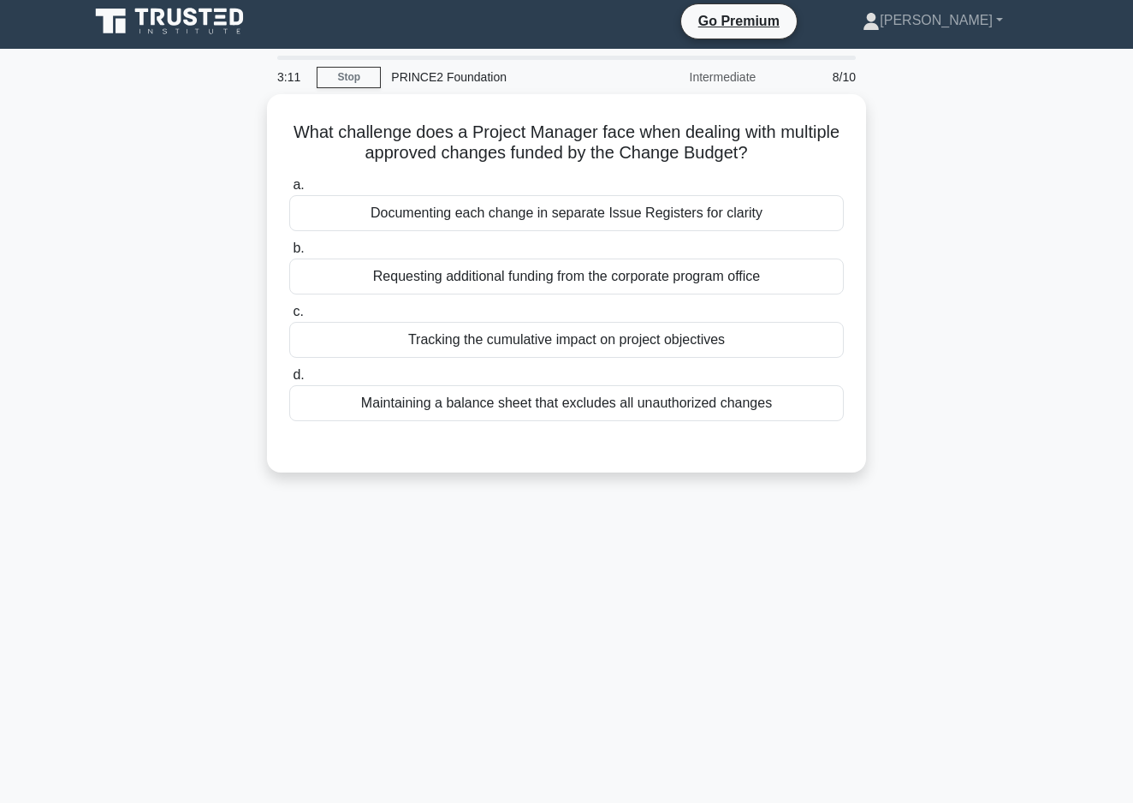
scroll to position [5, 0]
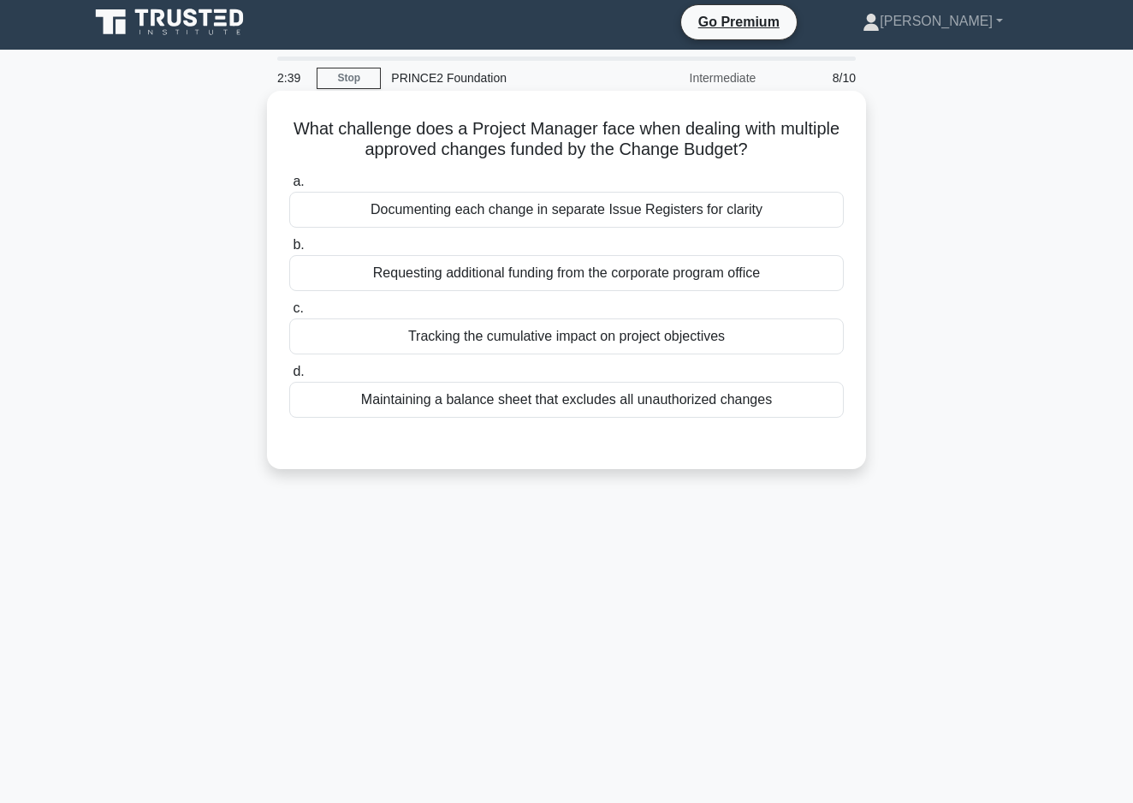
click at [417, 210] on div "Documenting each change in separate Issue Registers for clarity" at bounding box center [566, 210] width 555 height 36
click at [289, 187] on input "a. Documenting each change in separate Issue Registers for clarity" at bounding box center [289, 181] width 0 height 11
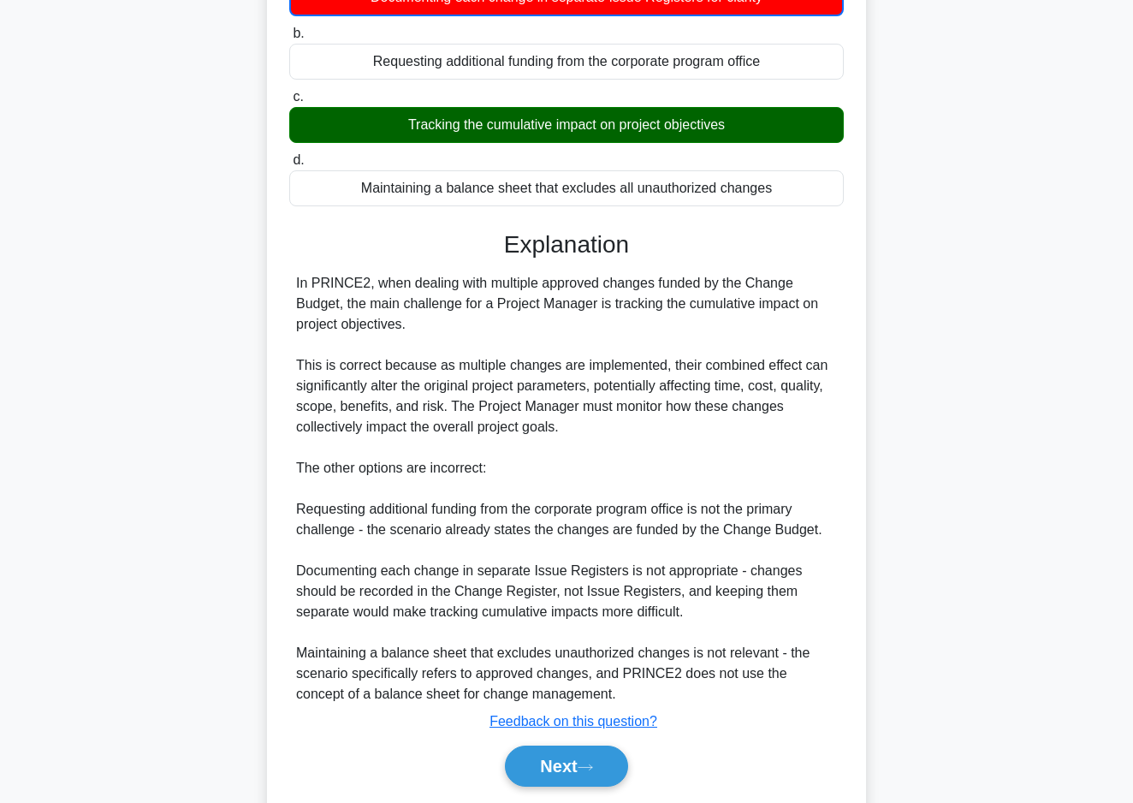
scroll to position [237, 0]
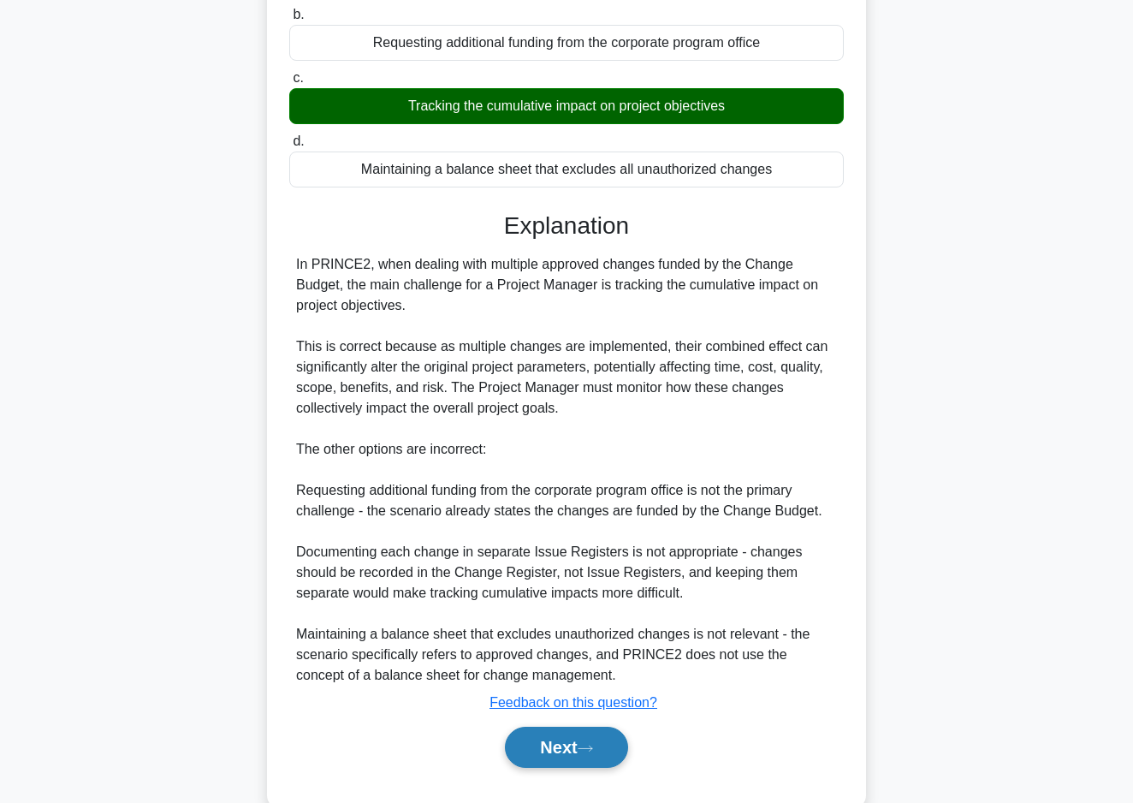
click at [593, 745] on icon at bounding box center [585, 748] width 15 height 9
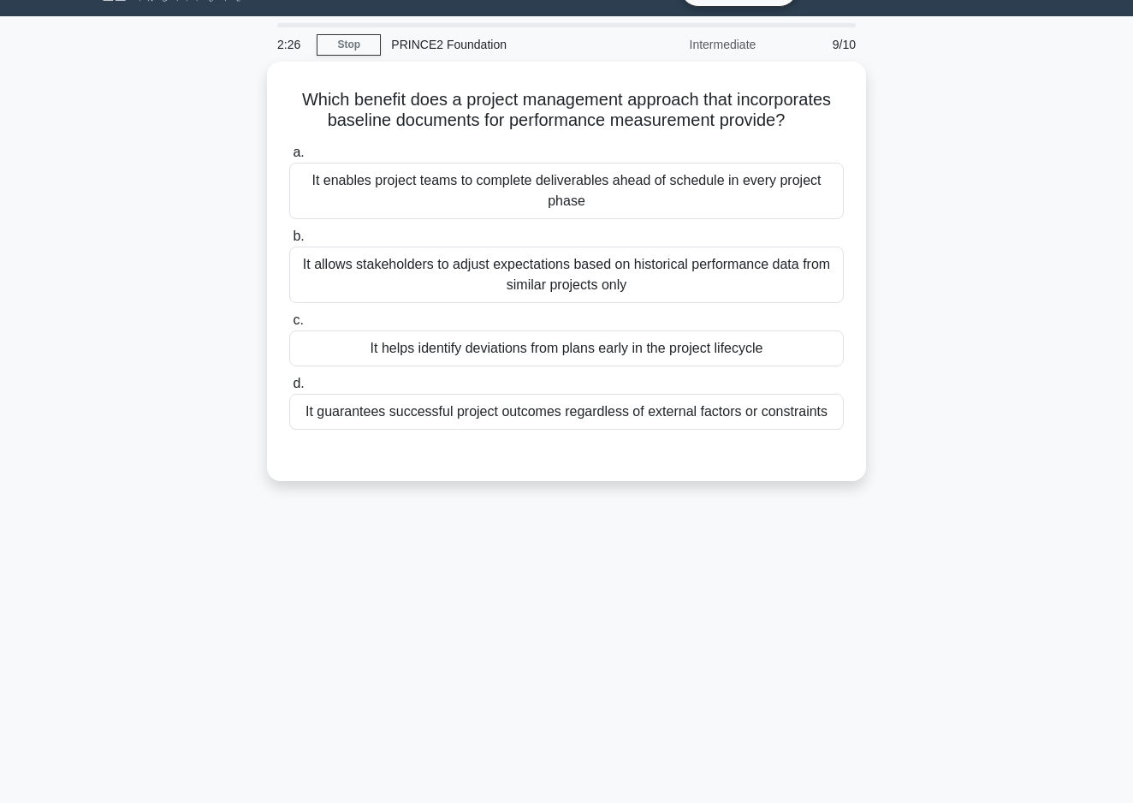
scroll to position [54, 0]
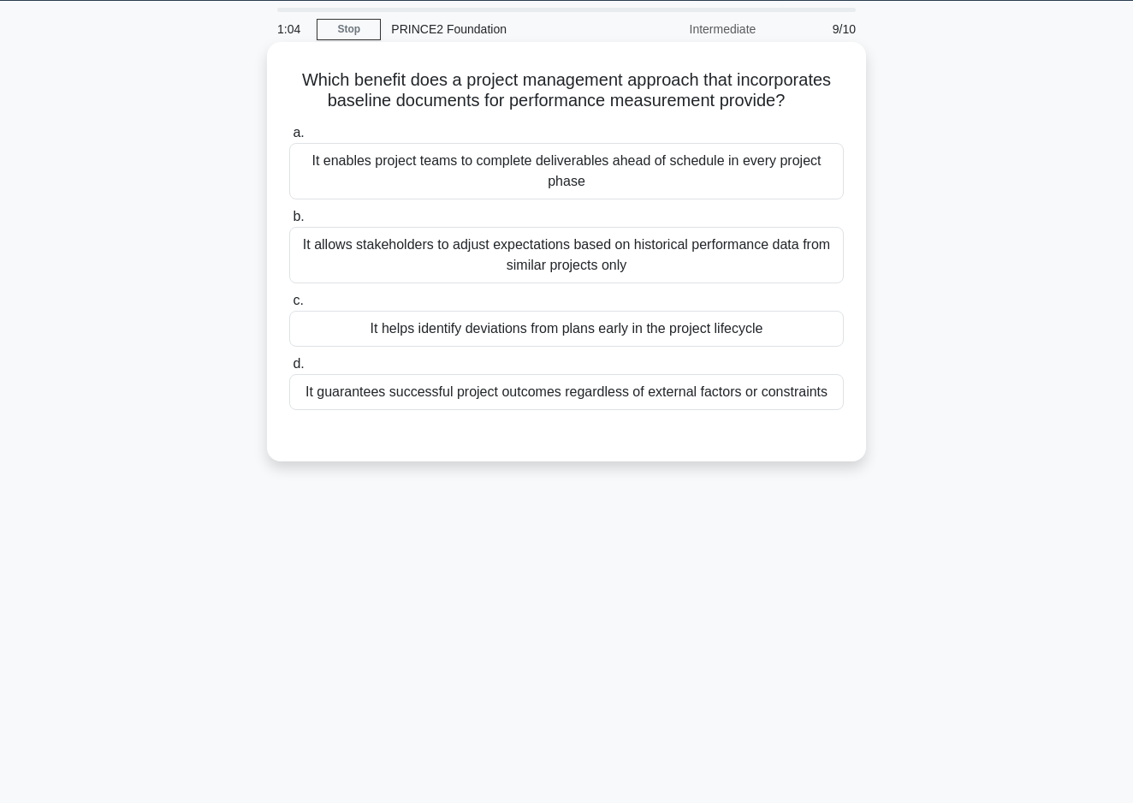
click at [499, 329] on div "It helps identify deviations from plans early in the project lifecycle" at bounding box center [566, 329] width 555 height 36
click at [289, 306] on input "c. It helps identify deviations from plans early in the project lifecycle" at bounding box center [289, 300] width 0 height 11
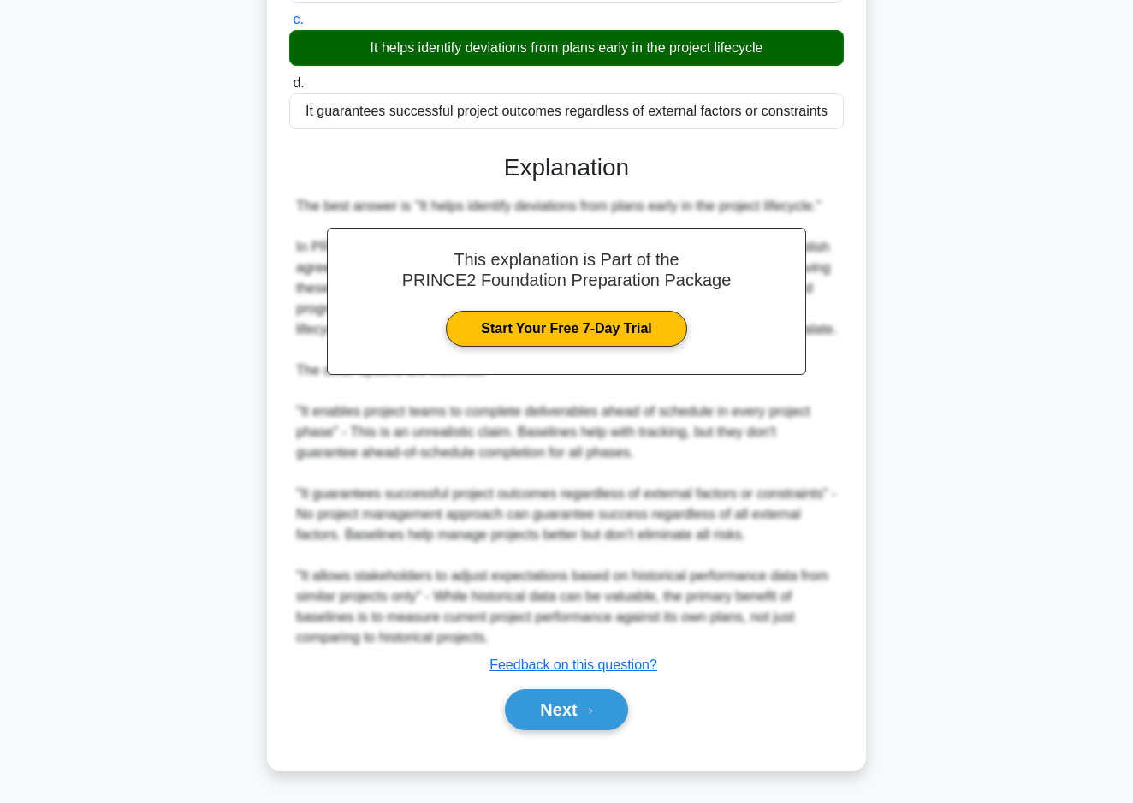
scroll to position [335, 0]
click at [561, 698] on button "Next" at bounding box center [566, 709] width 122 height 41
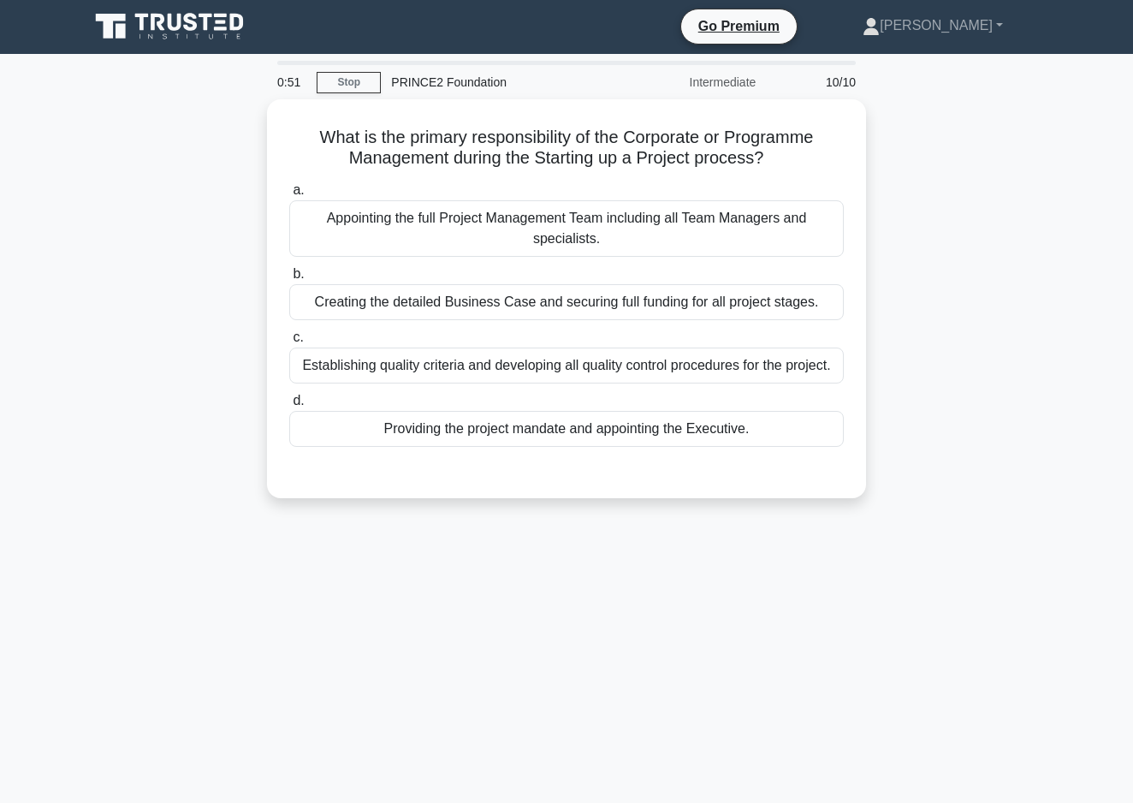
scroll to position [6, 0]
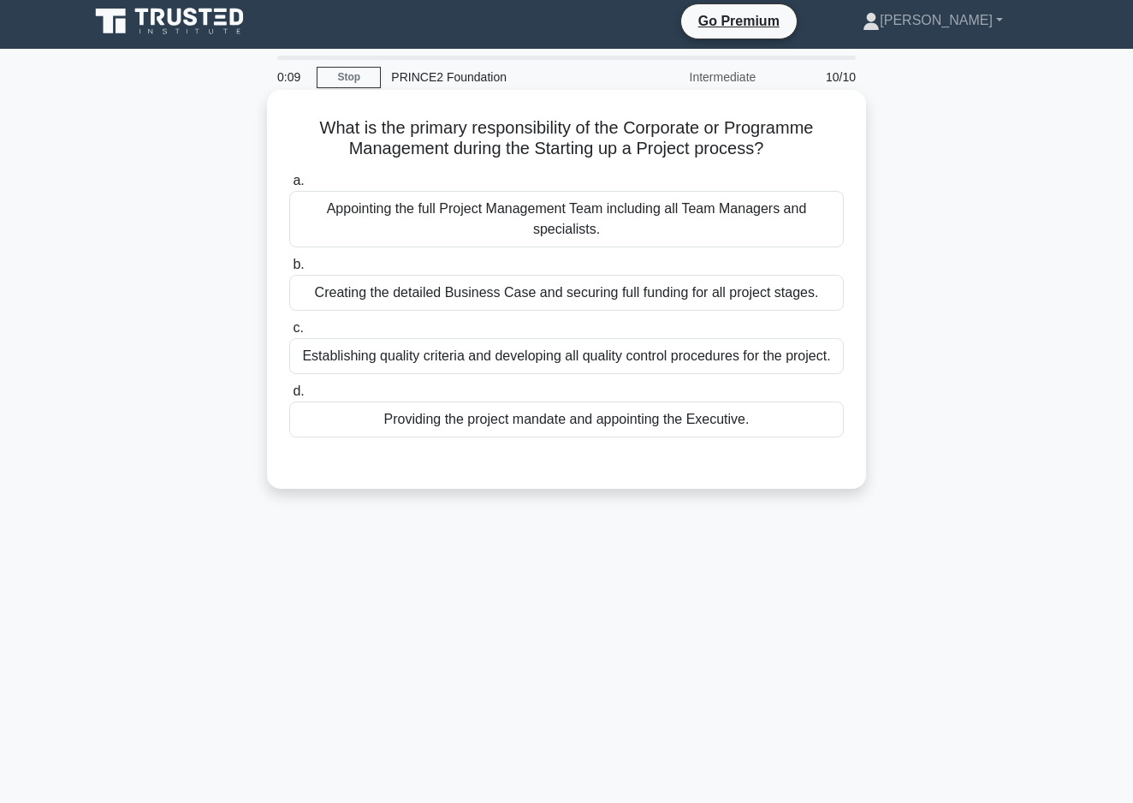
click at [583, 418] on div "Providing the project mandate and appointing the Executive." at bounding box center [566, 419] width 555 height 36
click at [289, 397] on input "d. Providing the project mandate and appointing the Executive." at bounding box center [289, 391] width 0 height 11
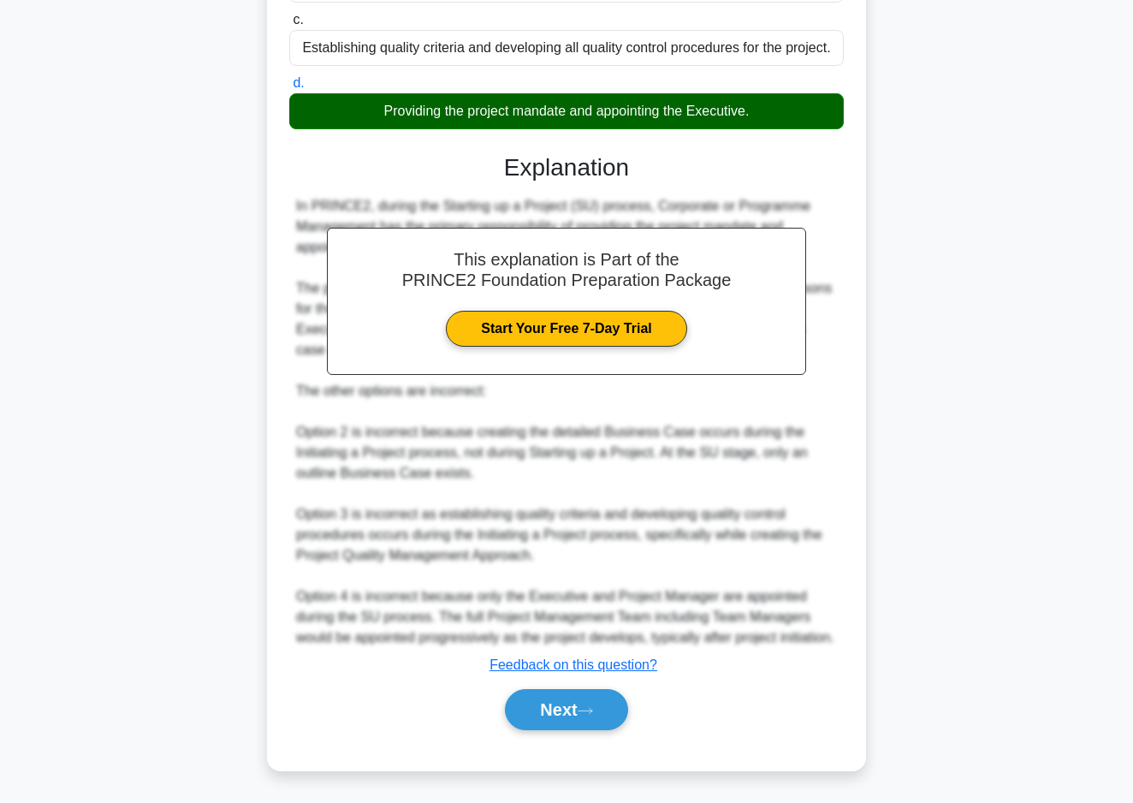
scroll to position [324, 0]
click at [555, 721] on button "Next" at bounding box center [566, 709] width 122 height 41
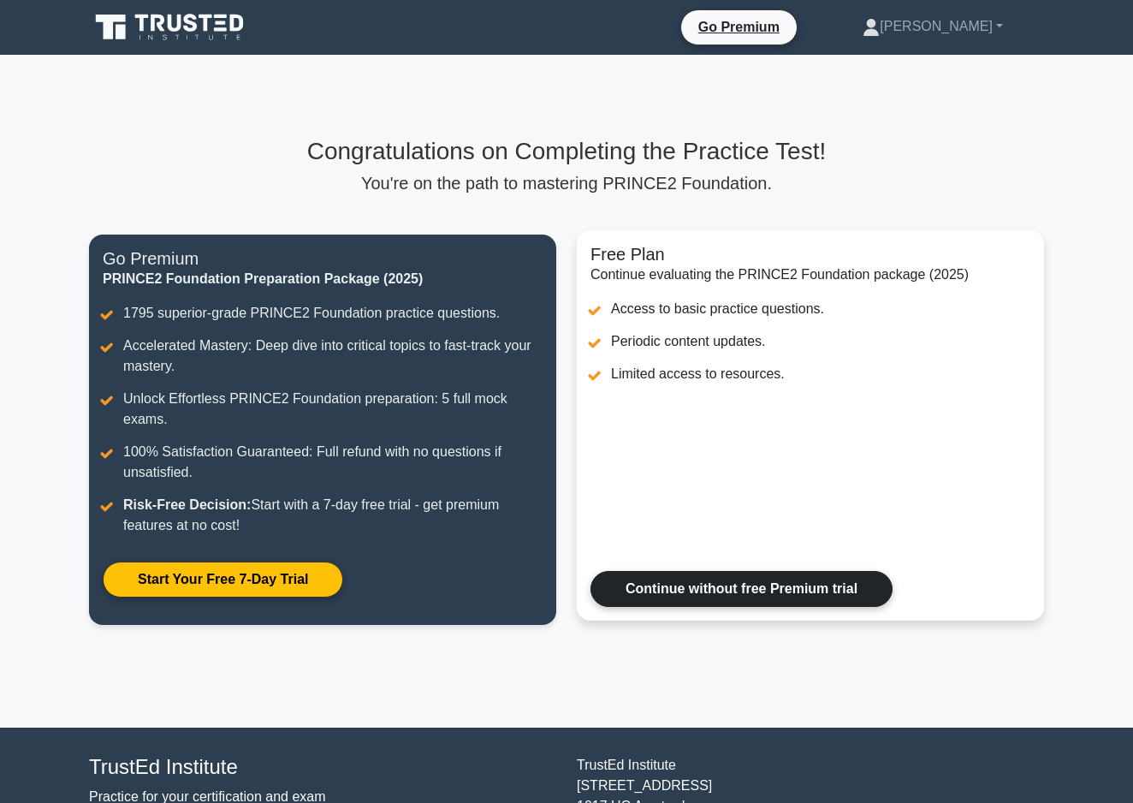
click at [762, 584] on link "Continue without free Premium trial" at bounding box center [741, 589] width 302 height 36
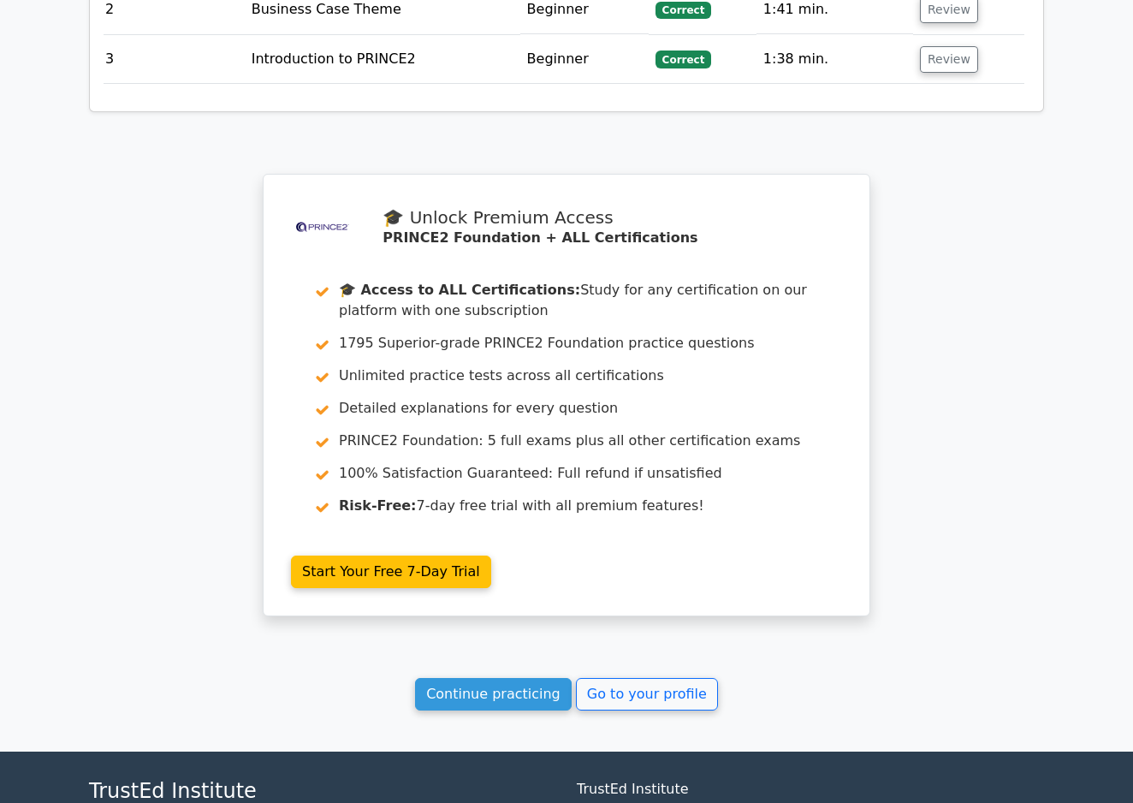
scroll to position [2374, 0]
